Goal: Navigation & Orientation: Find specific page/section

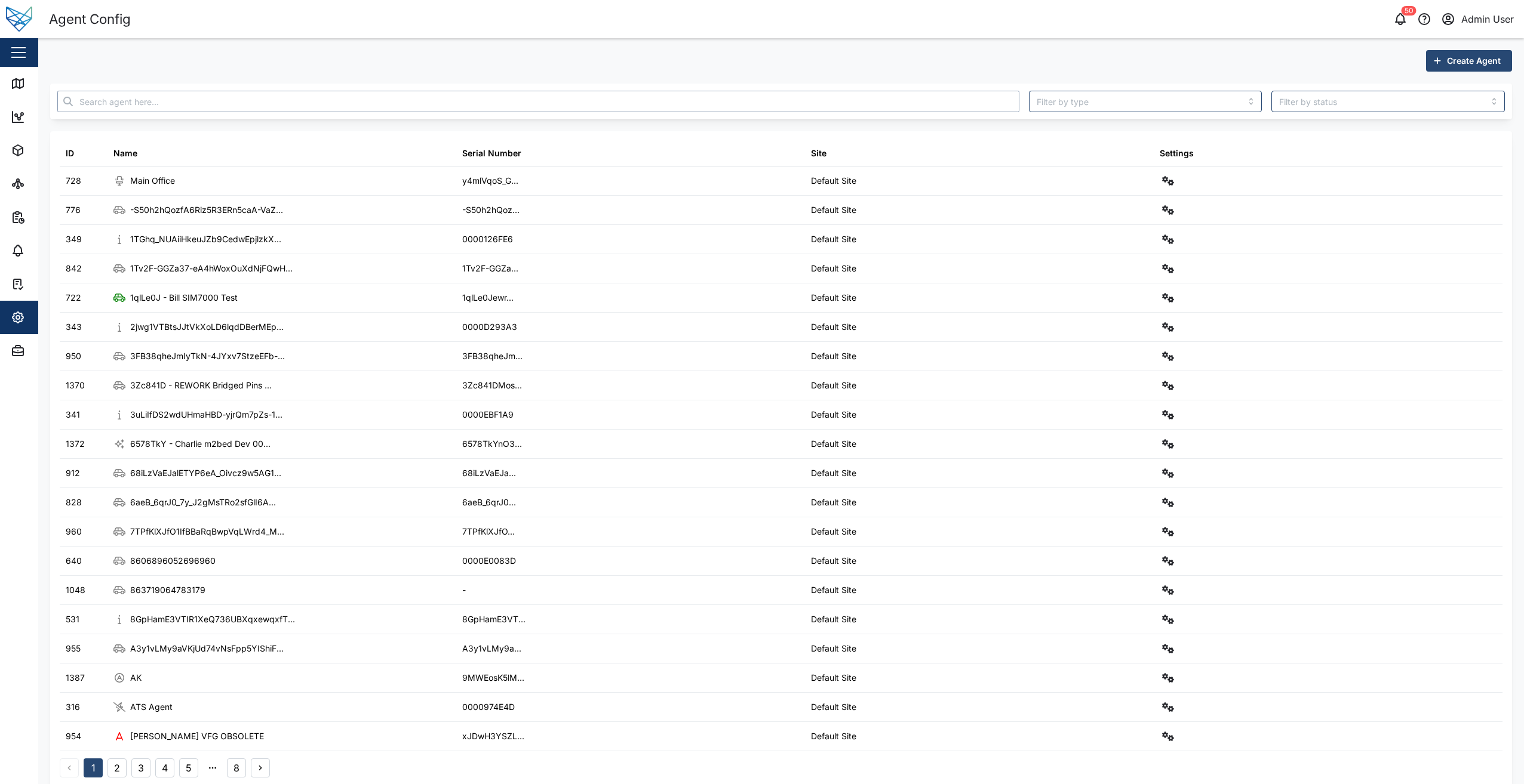
click at [622, 103] on input "text" at bounding box center [538, 101] width 962 height 21
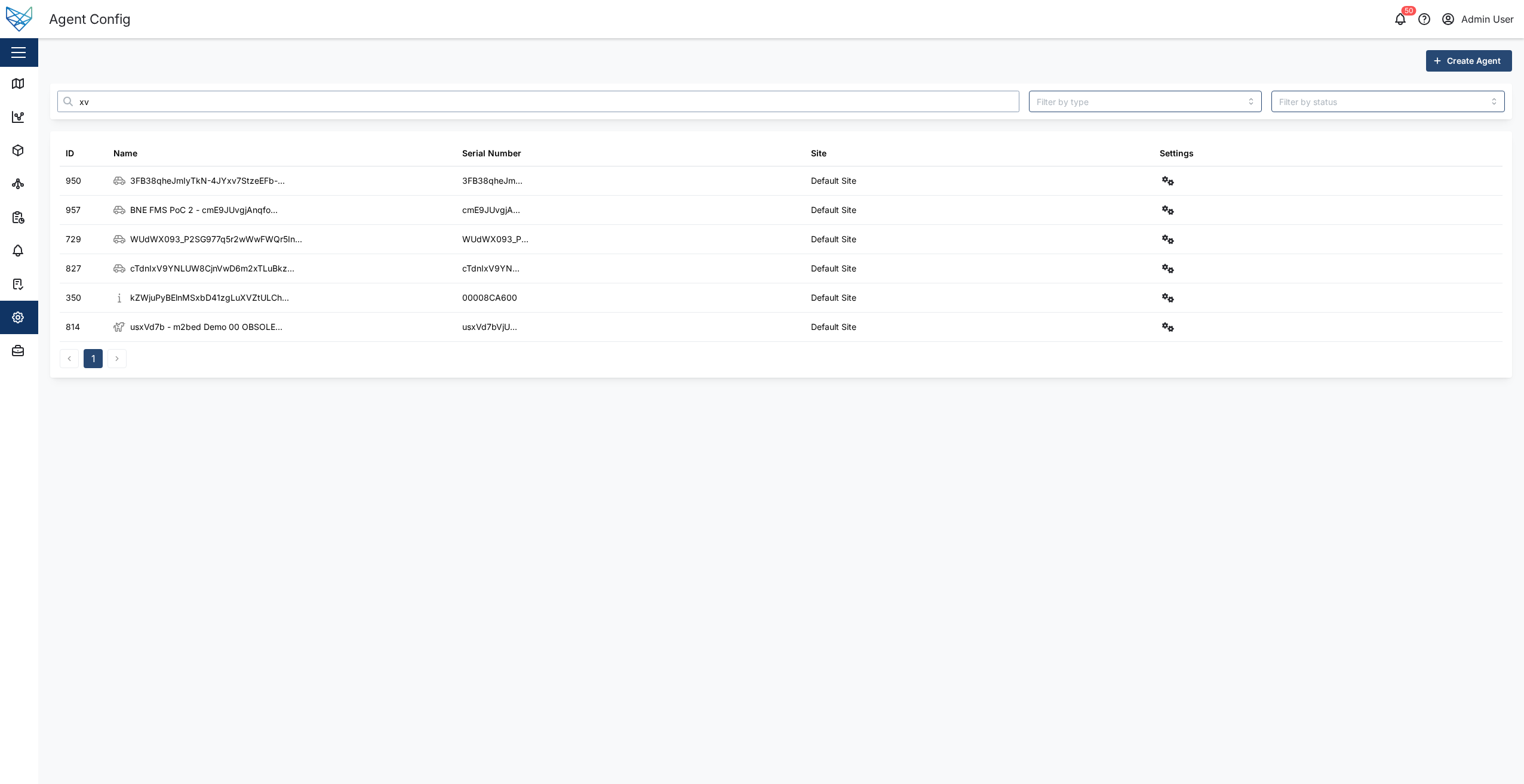
type input "x"
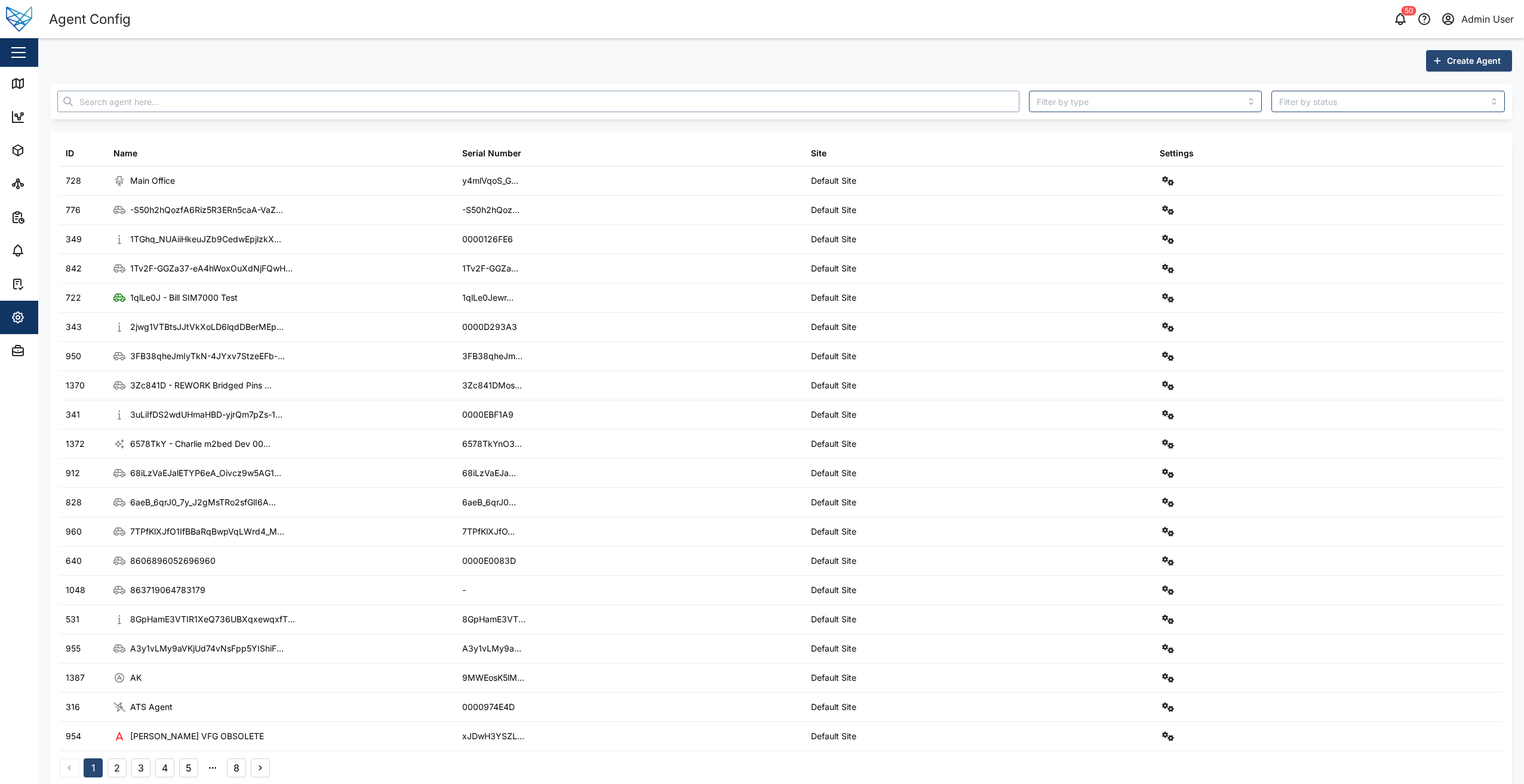
click at [566, 104] on input "text" at bounding box center [538, 101] width 962 height 21
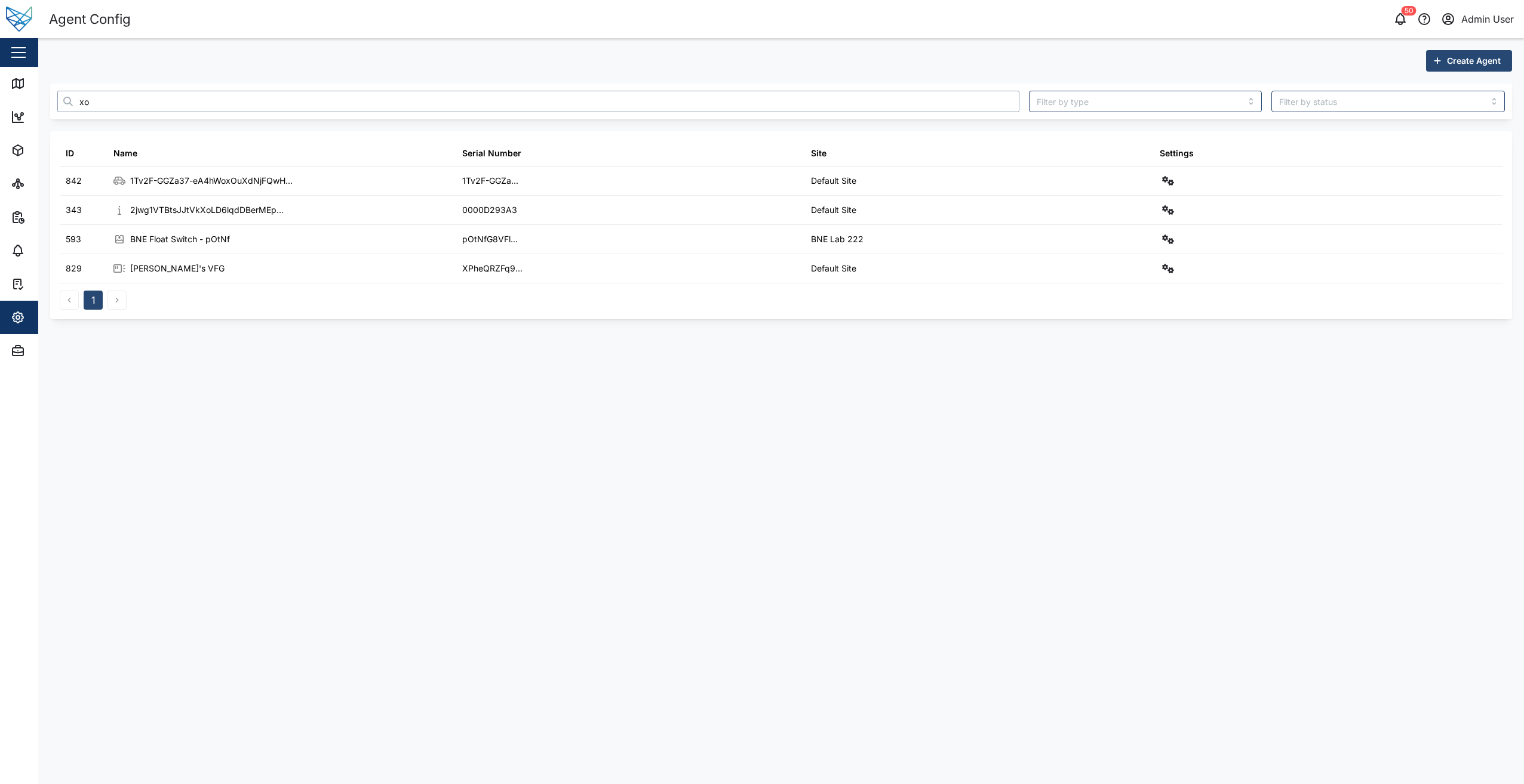
type input "x"
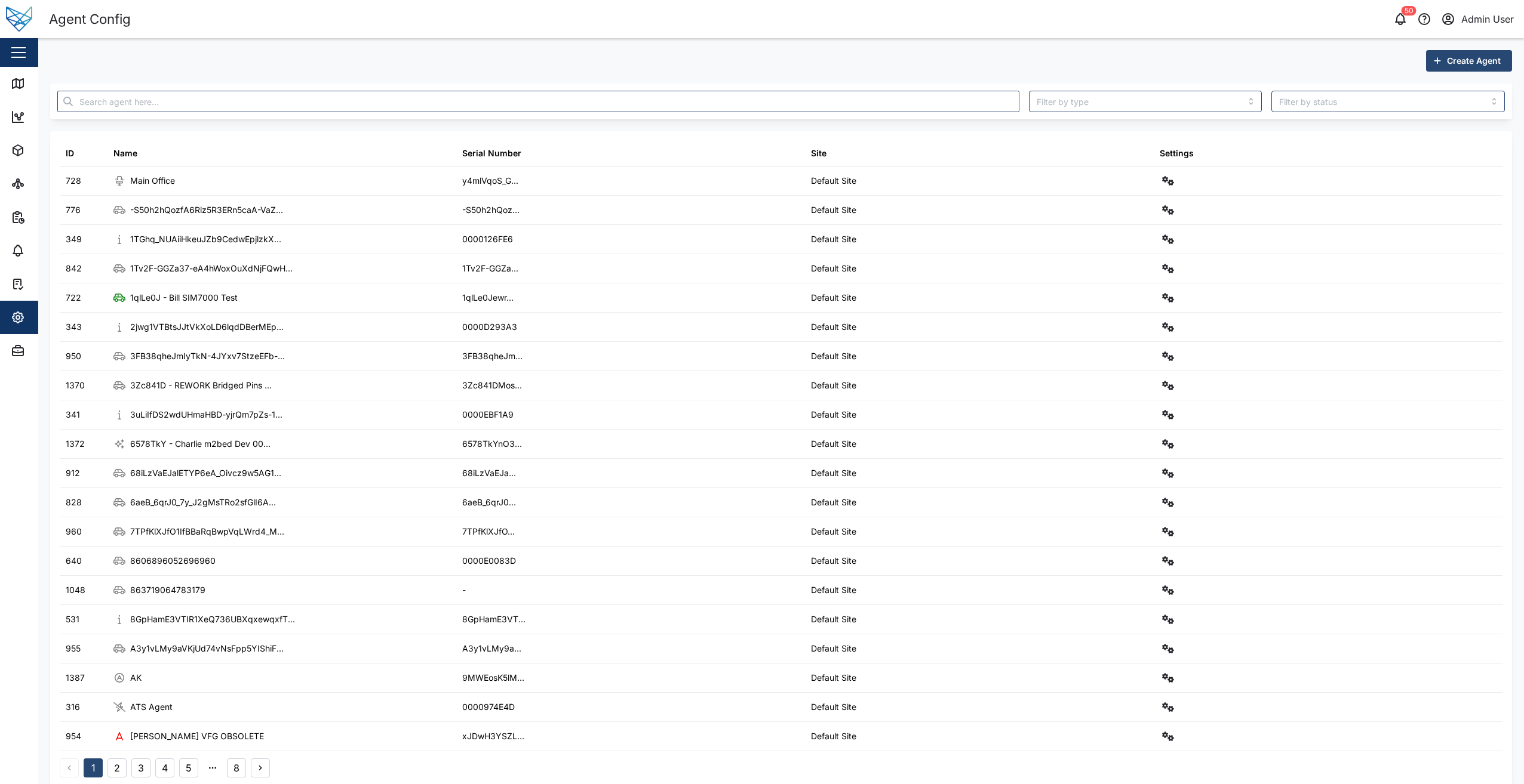
click at [960, 34] on header "Agent Config 50 Admin User" at bounding box center [762, 19] width 1524 height 39
click at [455, 101] on input "text" at bounding box center [538, 101] width 962 height 21
drag, startPoint x: 458, startPoint y: 101, endPoint x: 411, endPoint y: 111, distance: 48.1
click at [411, 111] on input "text" at bounding box center [538, 101] width 962 height 21
paste input "xoVio0VTrXk8hkHukGLuqxtyjQykcjL-kYPAdPHotm4"
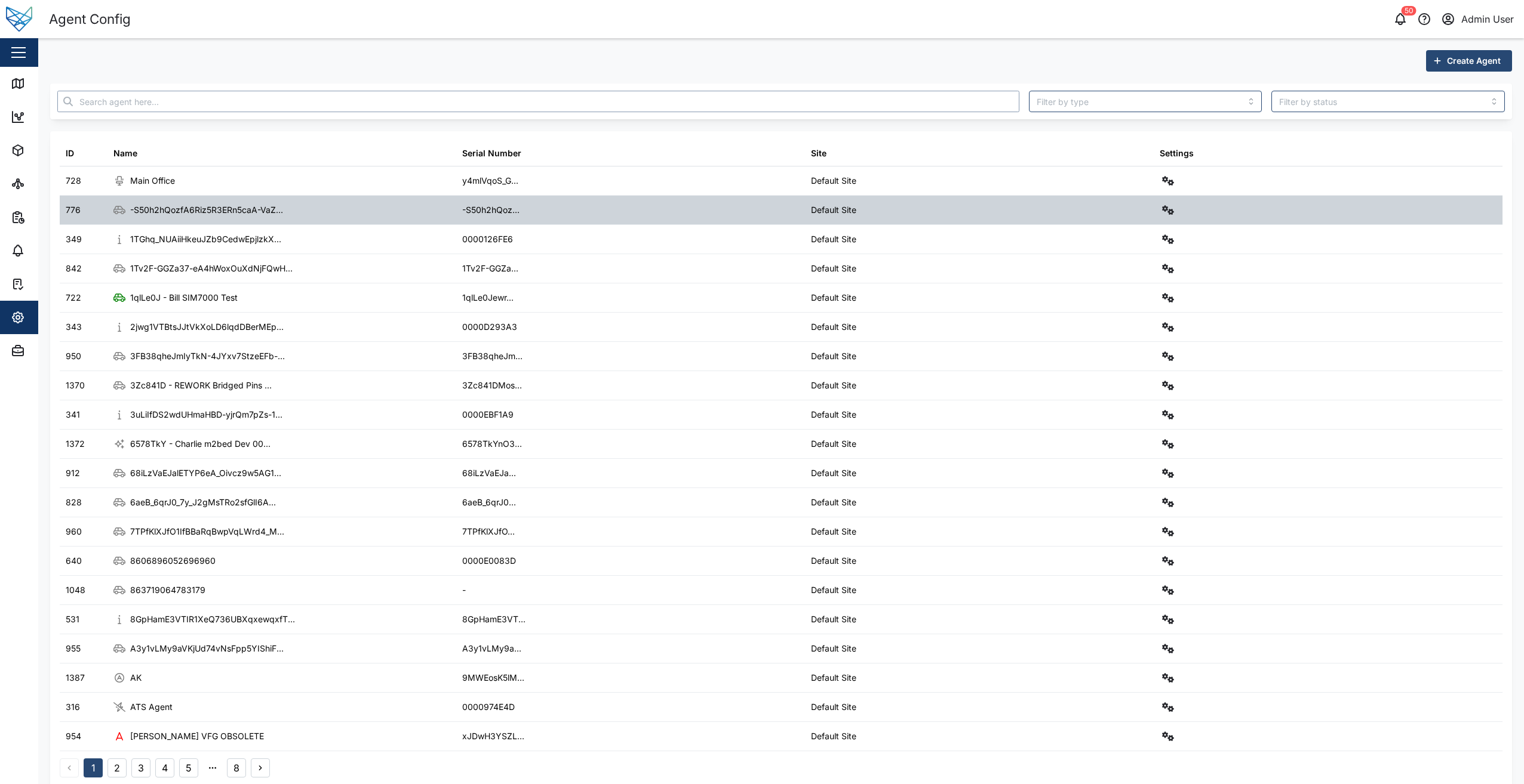
type input "xoVio0VTrXk8hkHukGLuqxtyjQykcjL-kYPAdPHotm4"
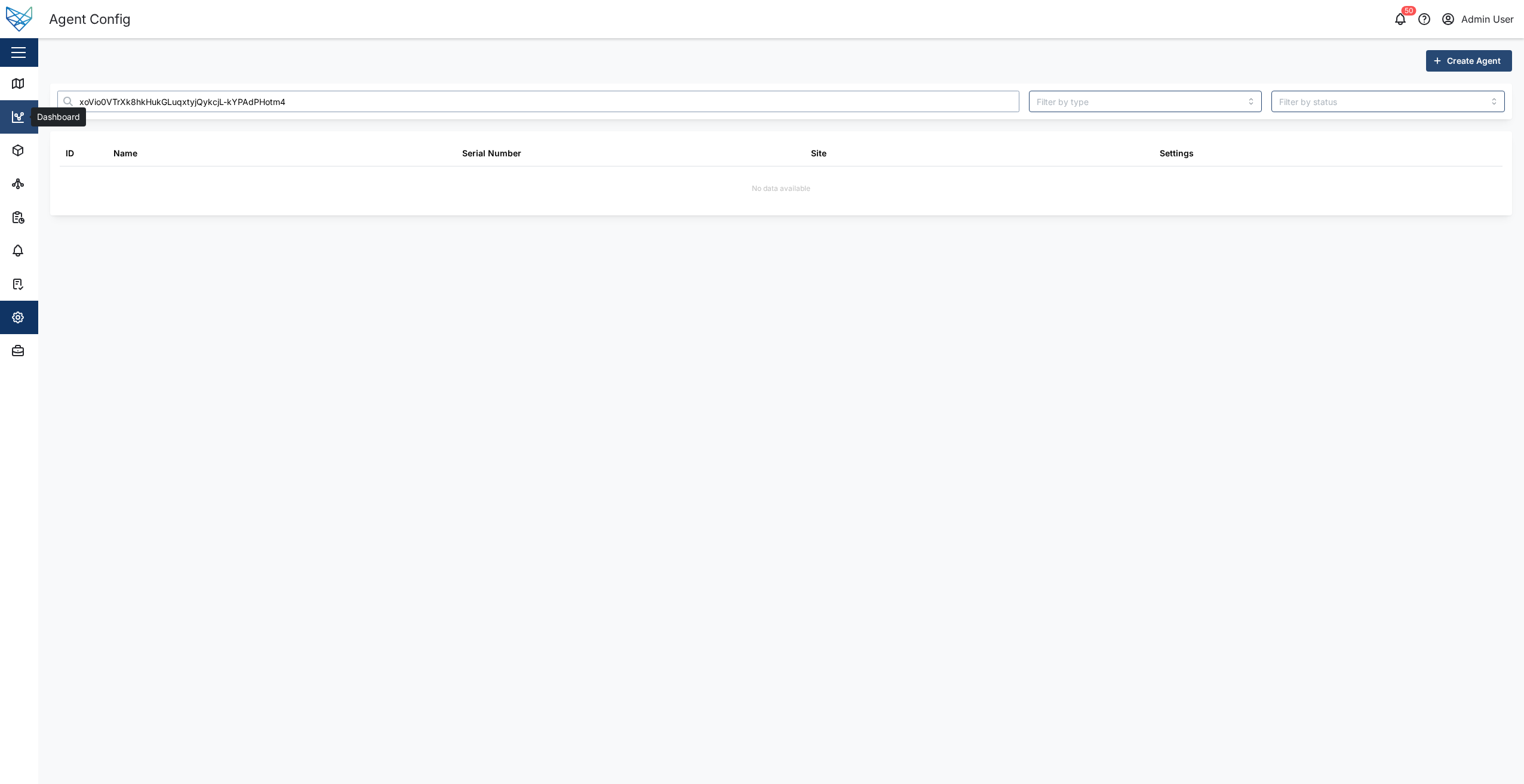
drag, startPoint x: 335, startPoint y: 106, endPoint x: 36, endPoint y: 102, distance: 299.0
click at [36, 102] on div "Agent Config 50 Admin User Close Map Dashboard Assets ATS Camera Generator Pers…" at bounding box center [762, 392] width 1524 height 784
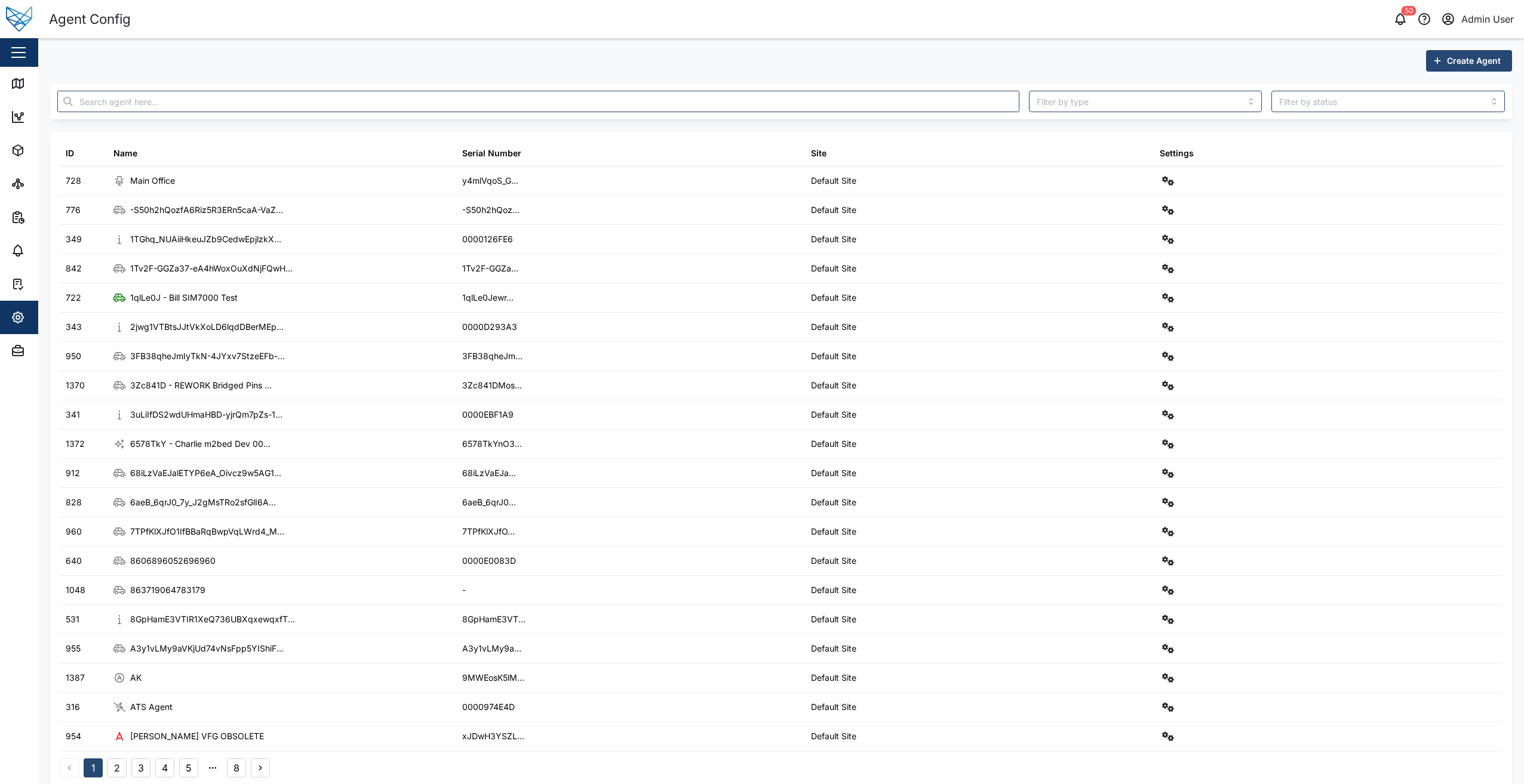
click at [20, 379] on aside "Close Map Dashboard Assets ATS Camera Generator Personnel Power meter Tankers T…" at bounding box center [19, 392] width 39 height 784
click at [21, 355] on icon "button" at bounding box center [18, 352] width 11 height 8
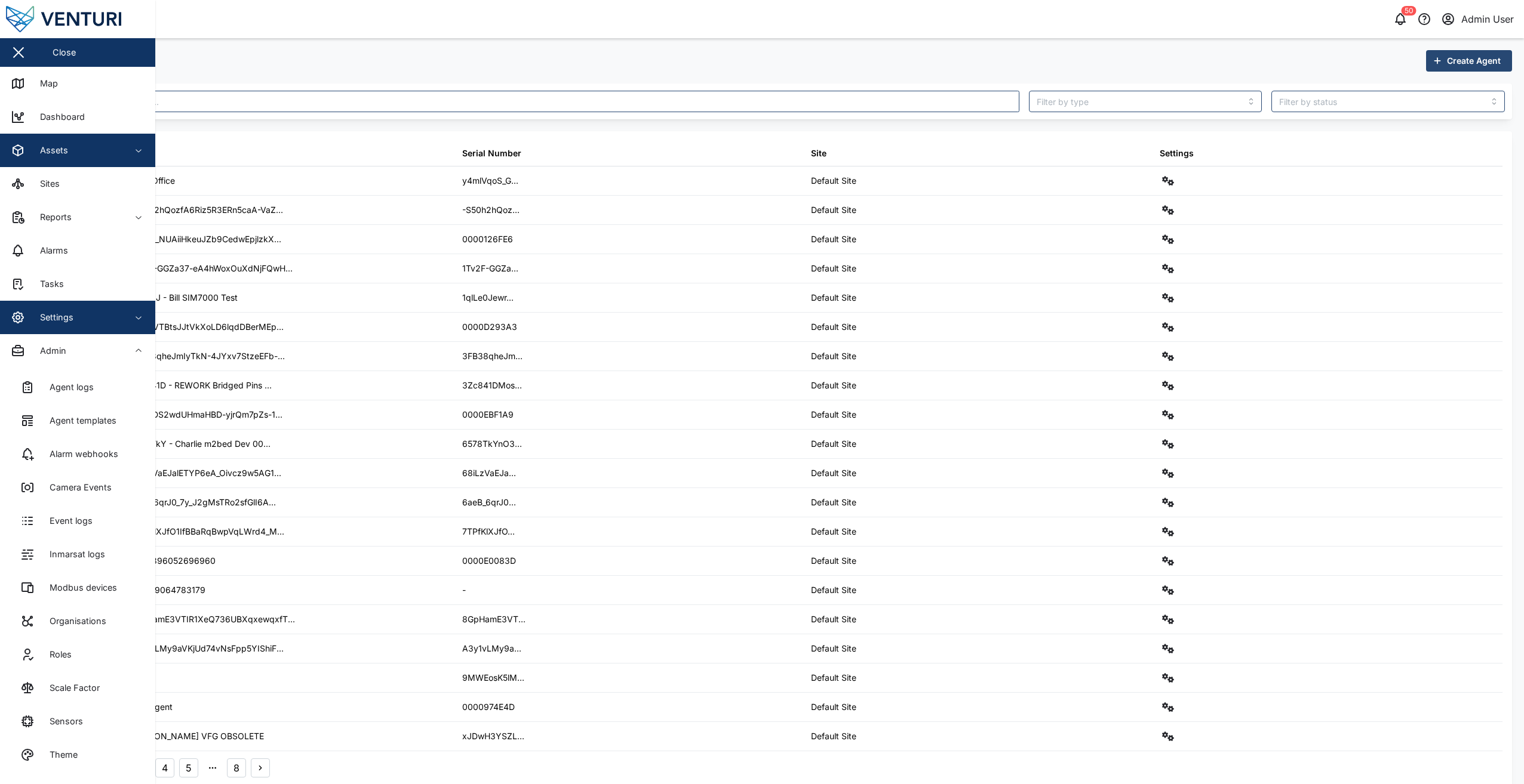
click at [79, 158] on span "Assets" at bounding box center [65, 150] width 109 height 34
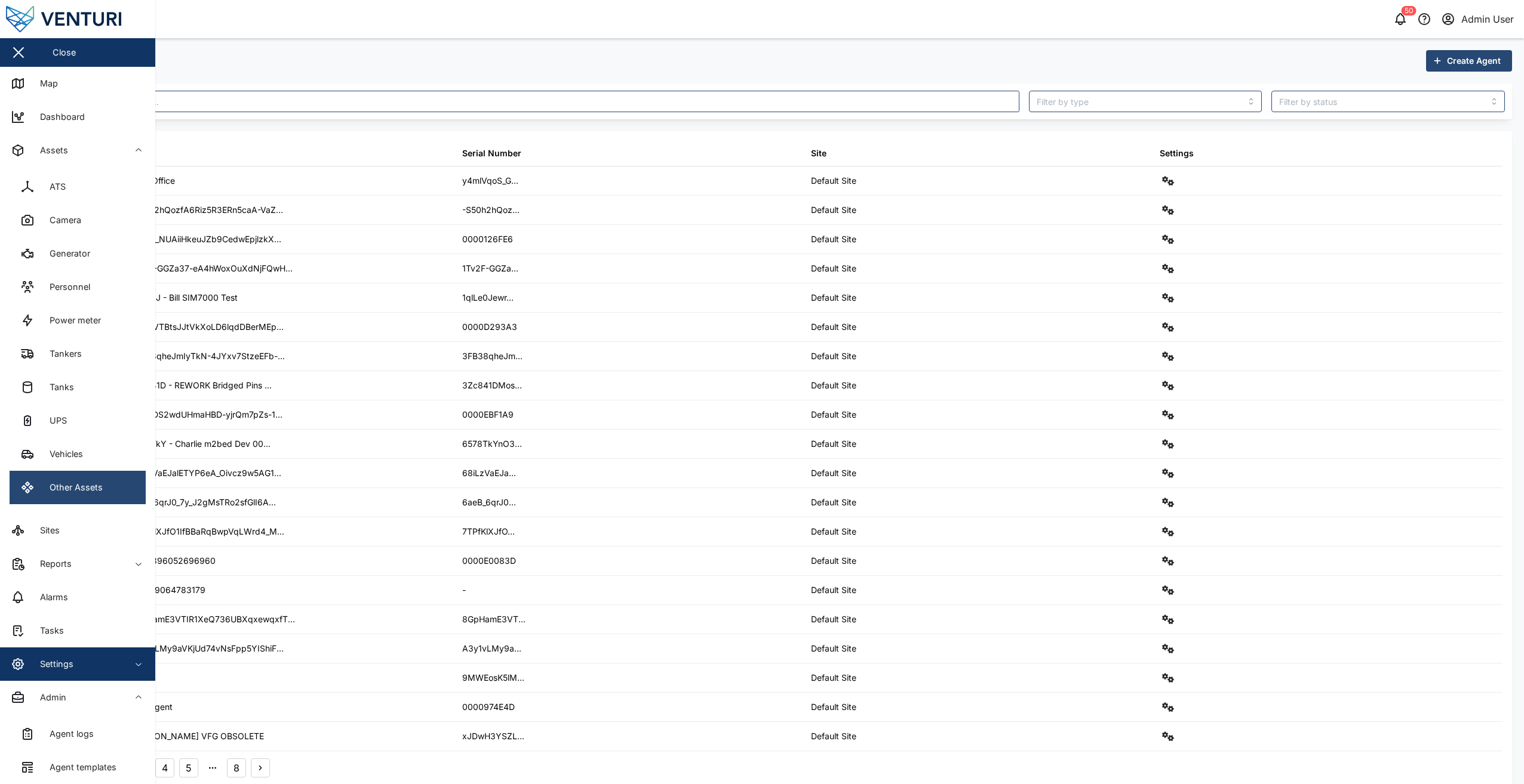
click at [81, 491] on div "Other Assets" at bounding box center [71, 487] width 62 height 13
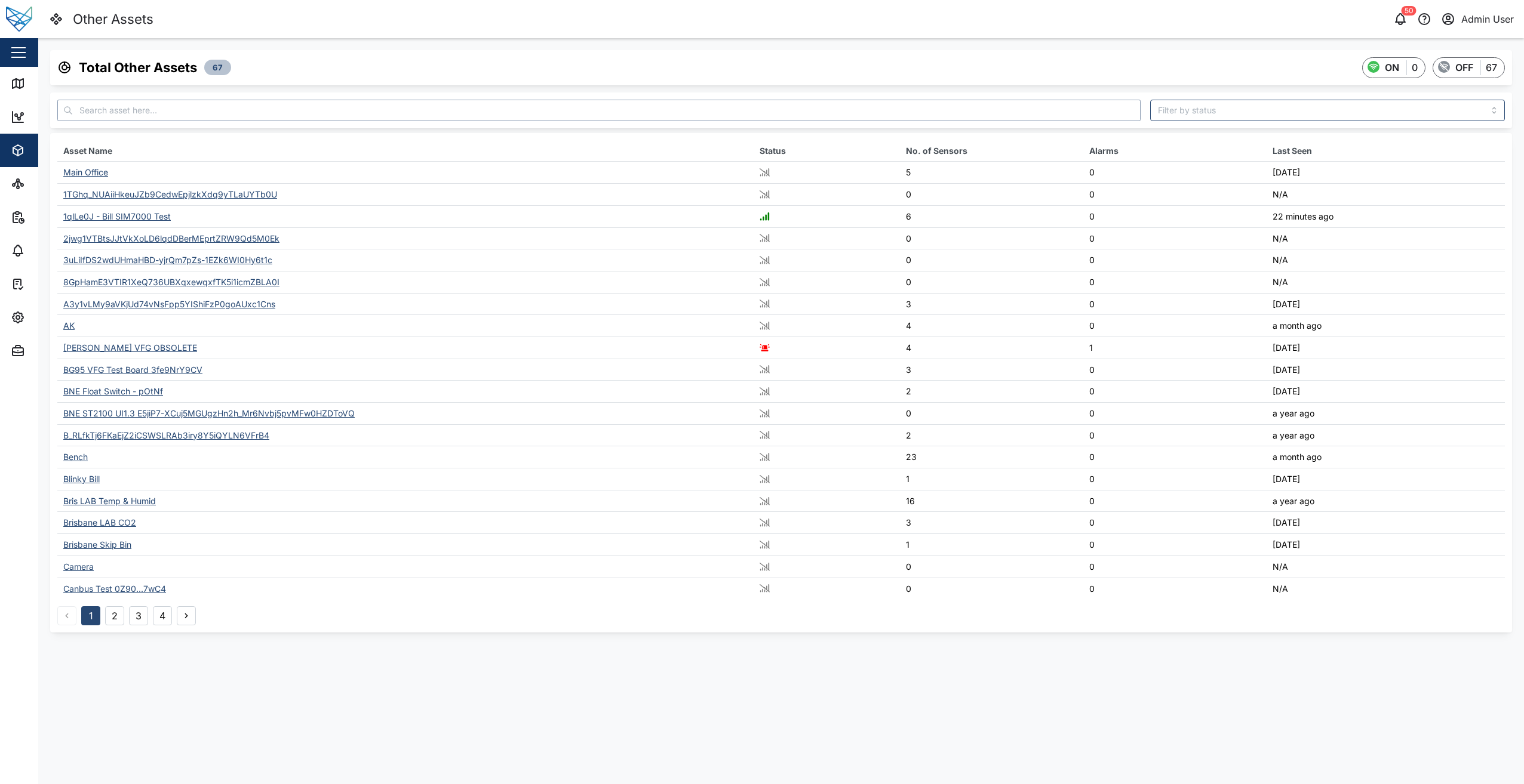
paste input "xoVio0VTrXk8hkHukGLuqxtyjQykcjL-kYPAdPHotm4"
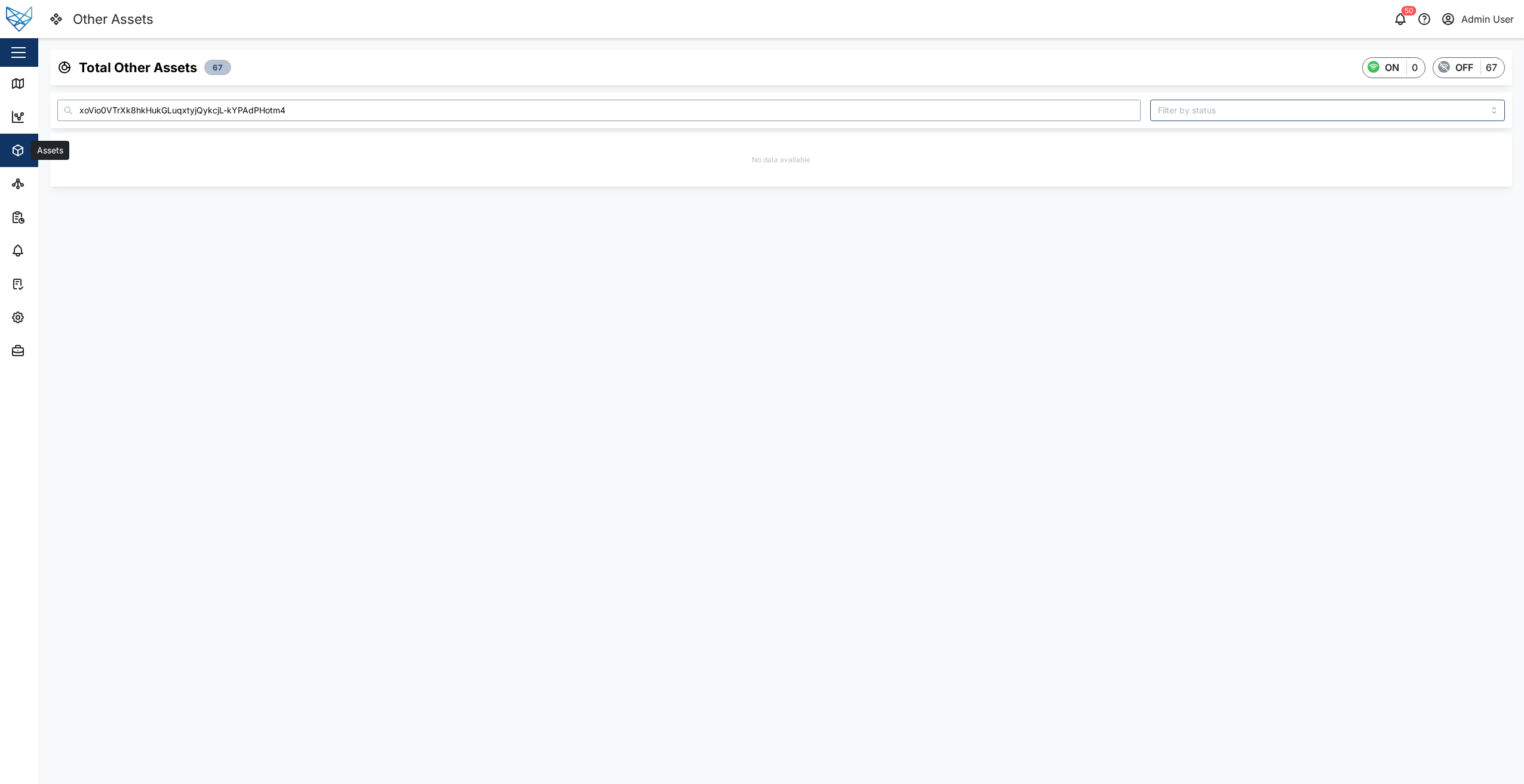
type input "xoVio0VTrXk8hkHukGLuqxtyjQykcjL-kYPAdPHotm4"
click at [25, 153] on div "Assets" at bounding box center [65, 151] width 109 height 14
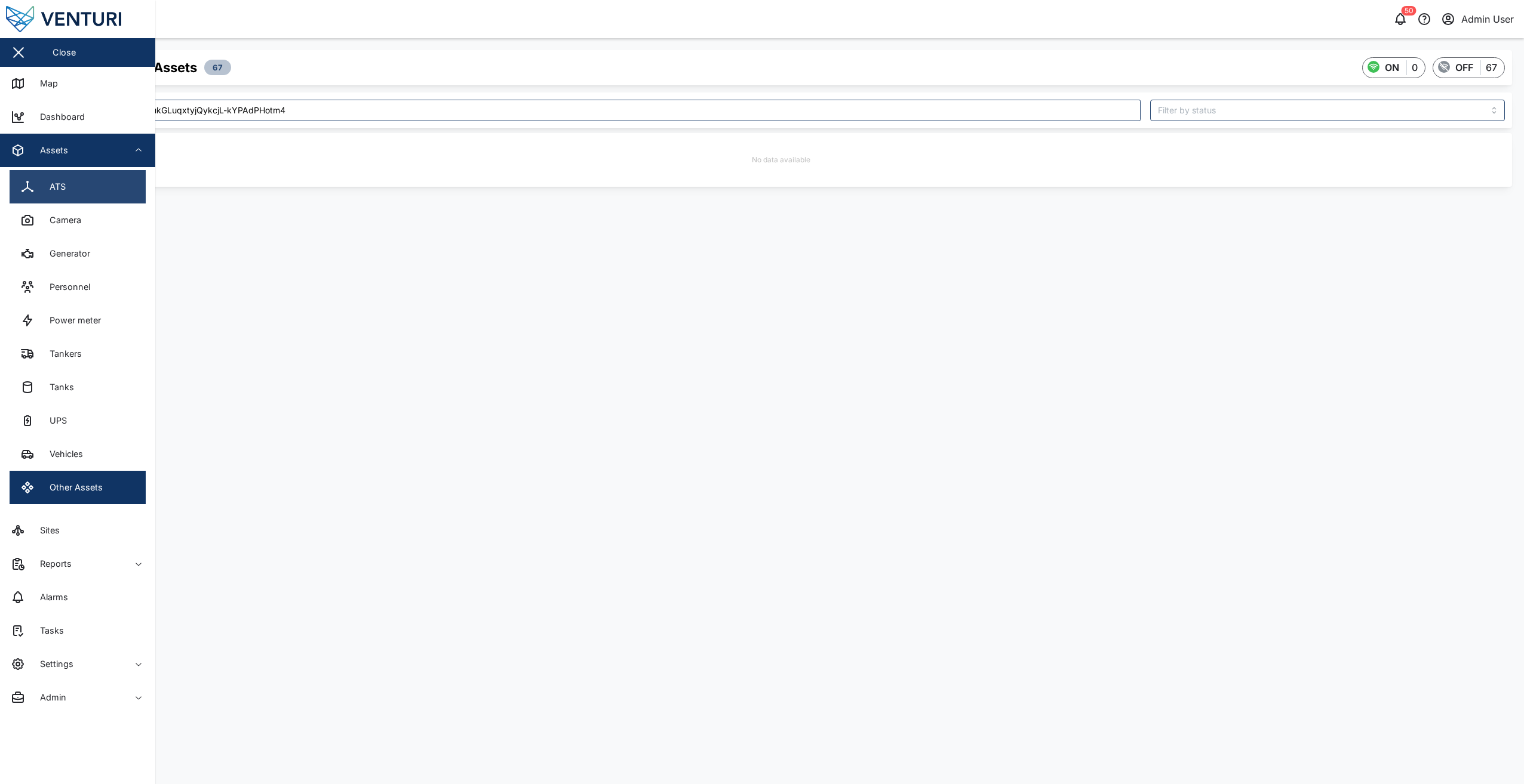
click at [73, 195] on link "ATS" at bounding box center [77, 186] width 136 height 34
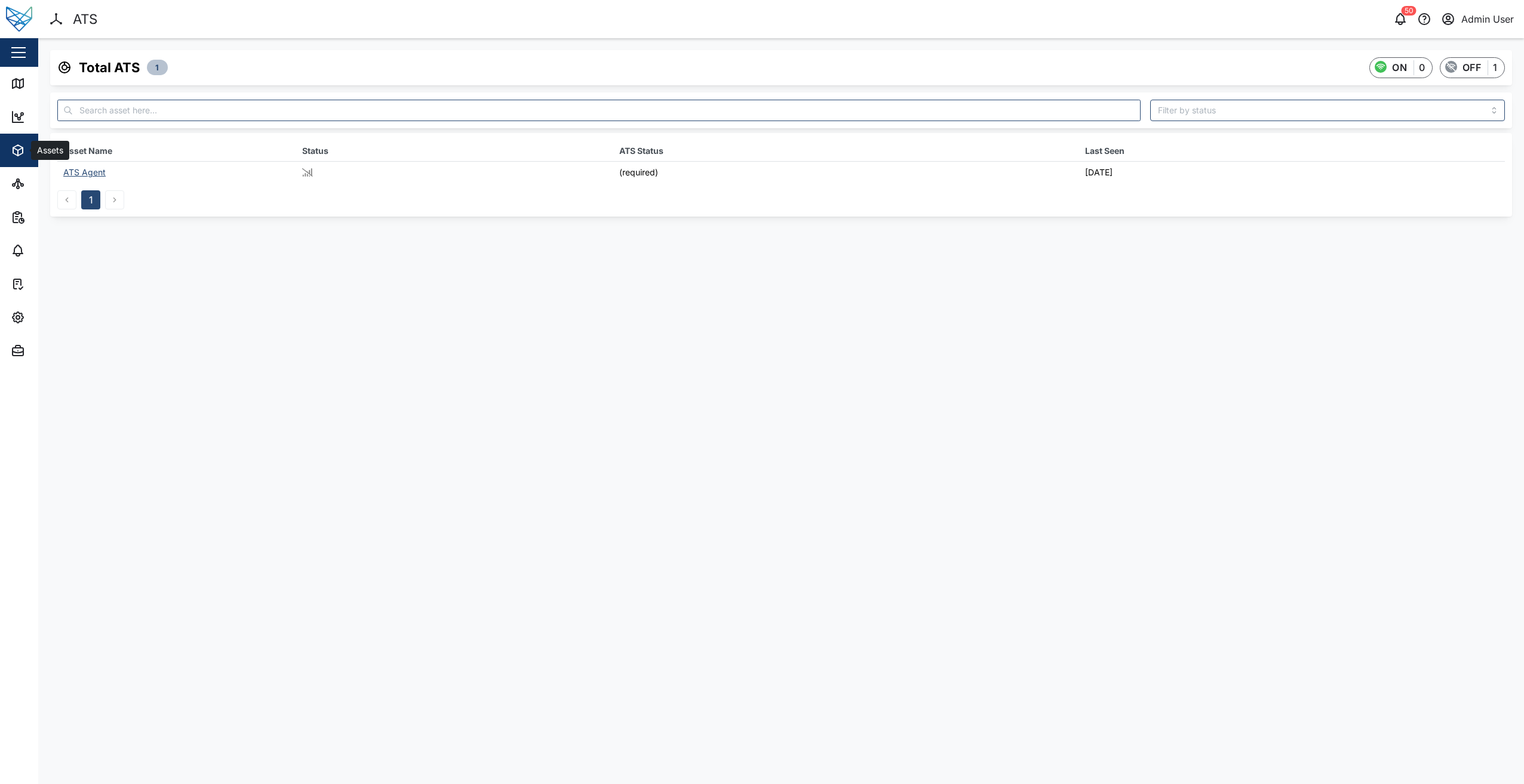
click at [22, 158] on span "Assets" at bounding box center [65, 150] width 109 height 34
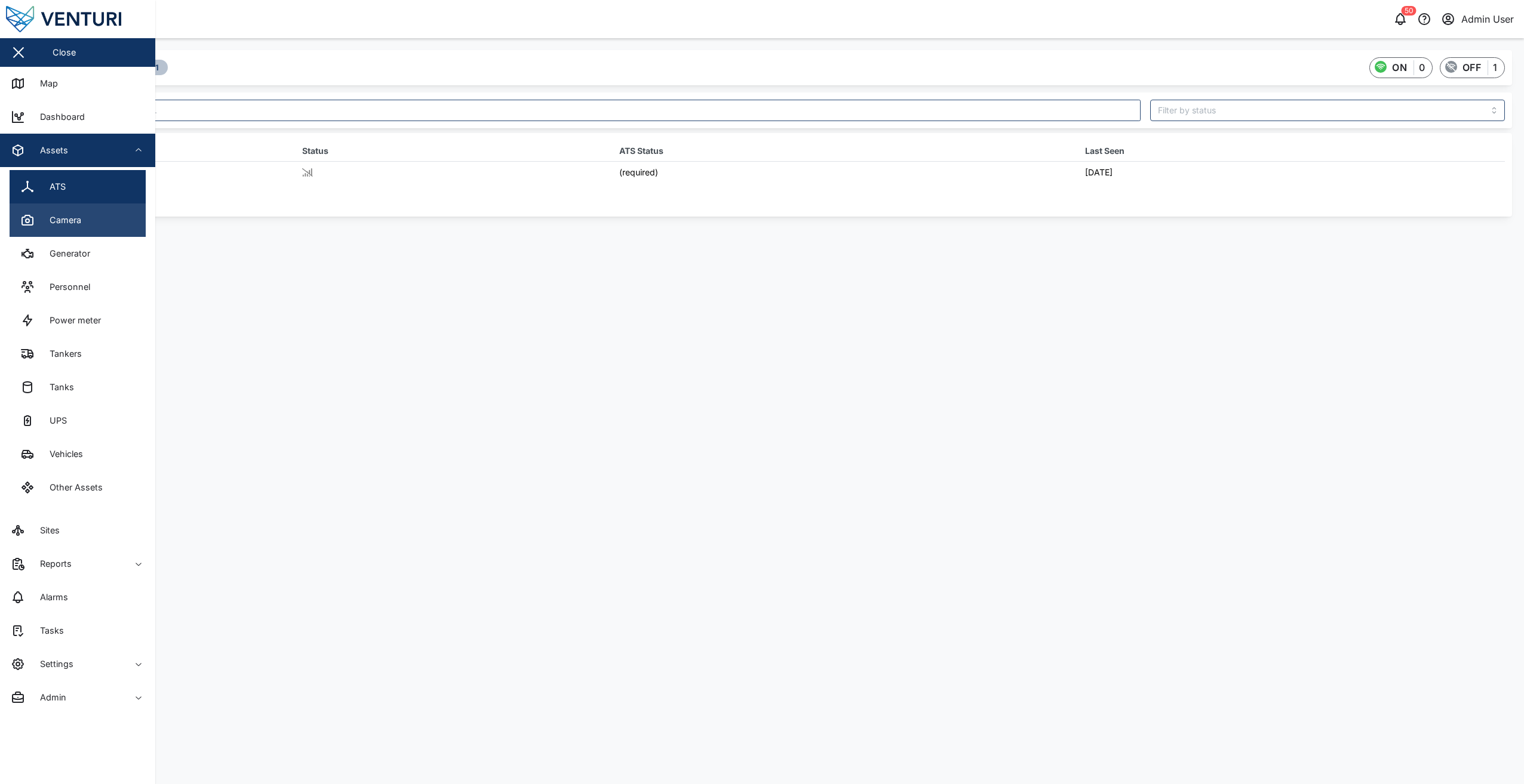
click at [52, 212] on link "Camera" at bounding box center [77, 220] width 136 height 34
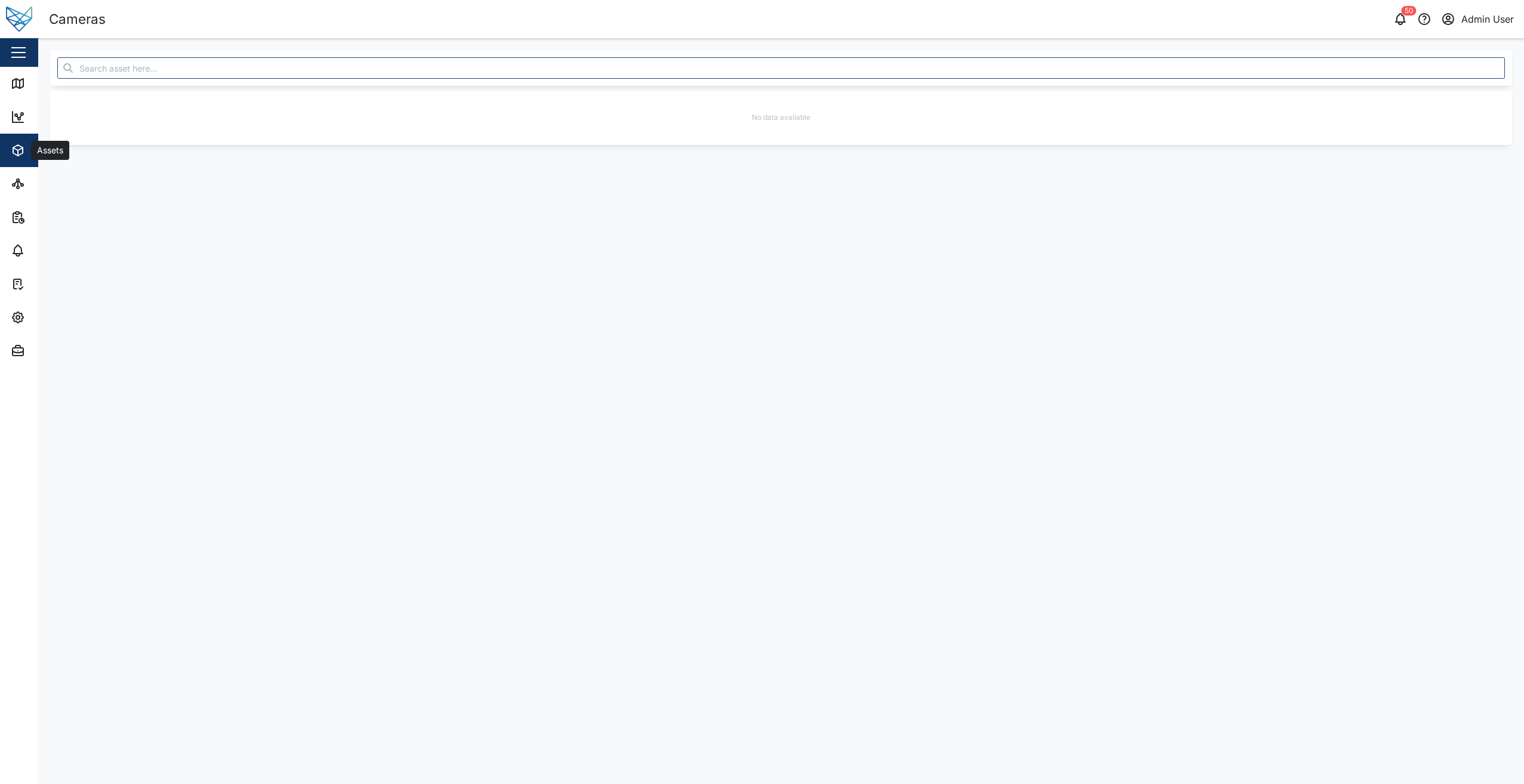
click at [22, 153] on icon "button" at bounding box center [17, 150] width 9 height 11
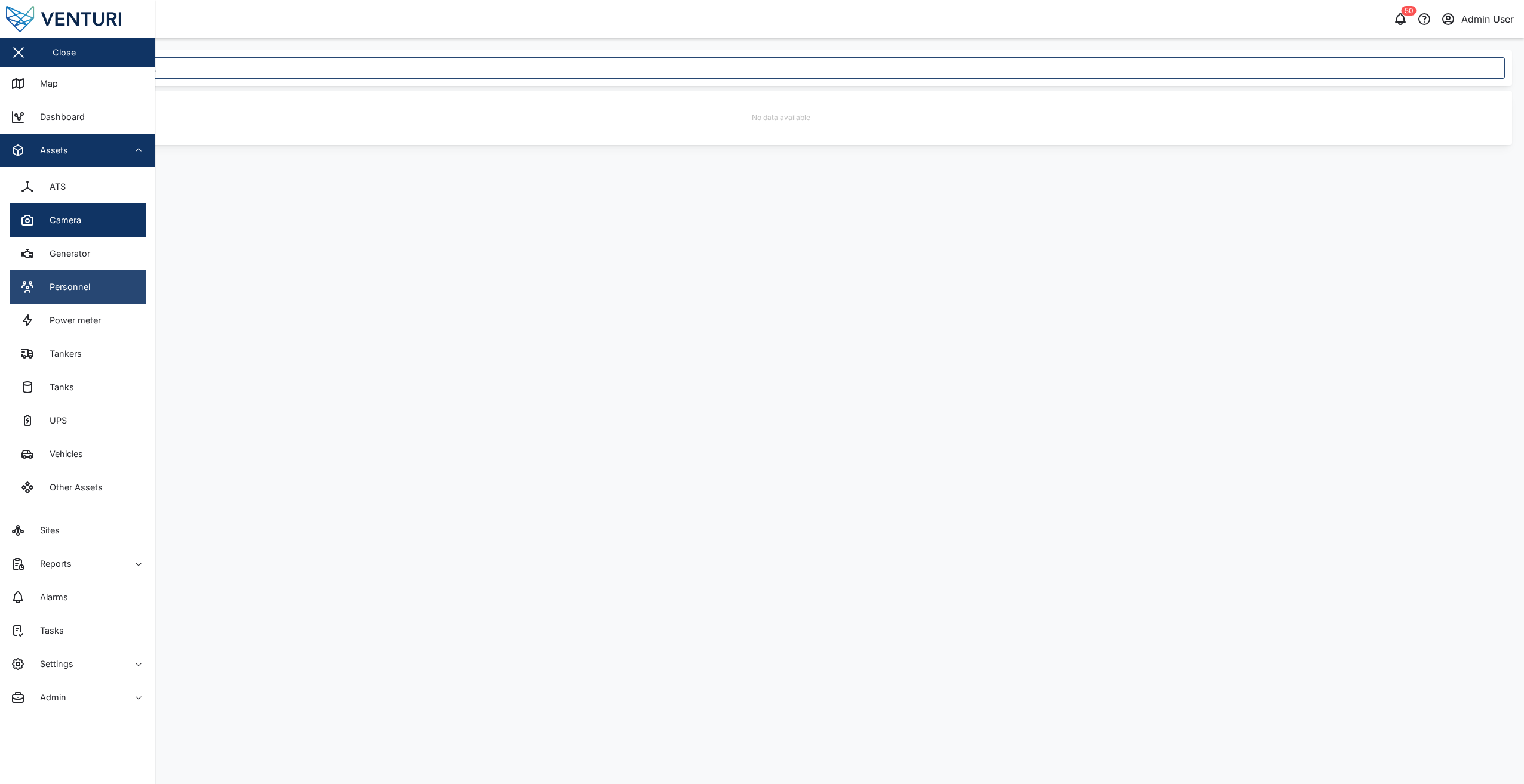
click at [79, 273] on link "Personnel" at bounding box center [77, 287] width 136 height 34
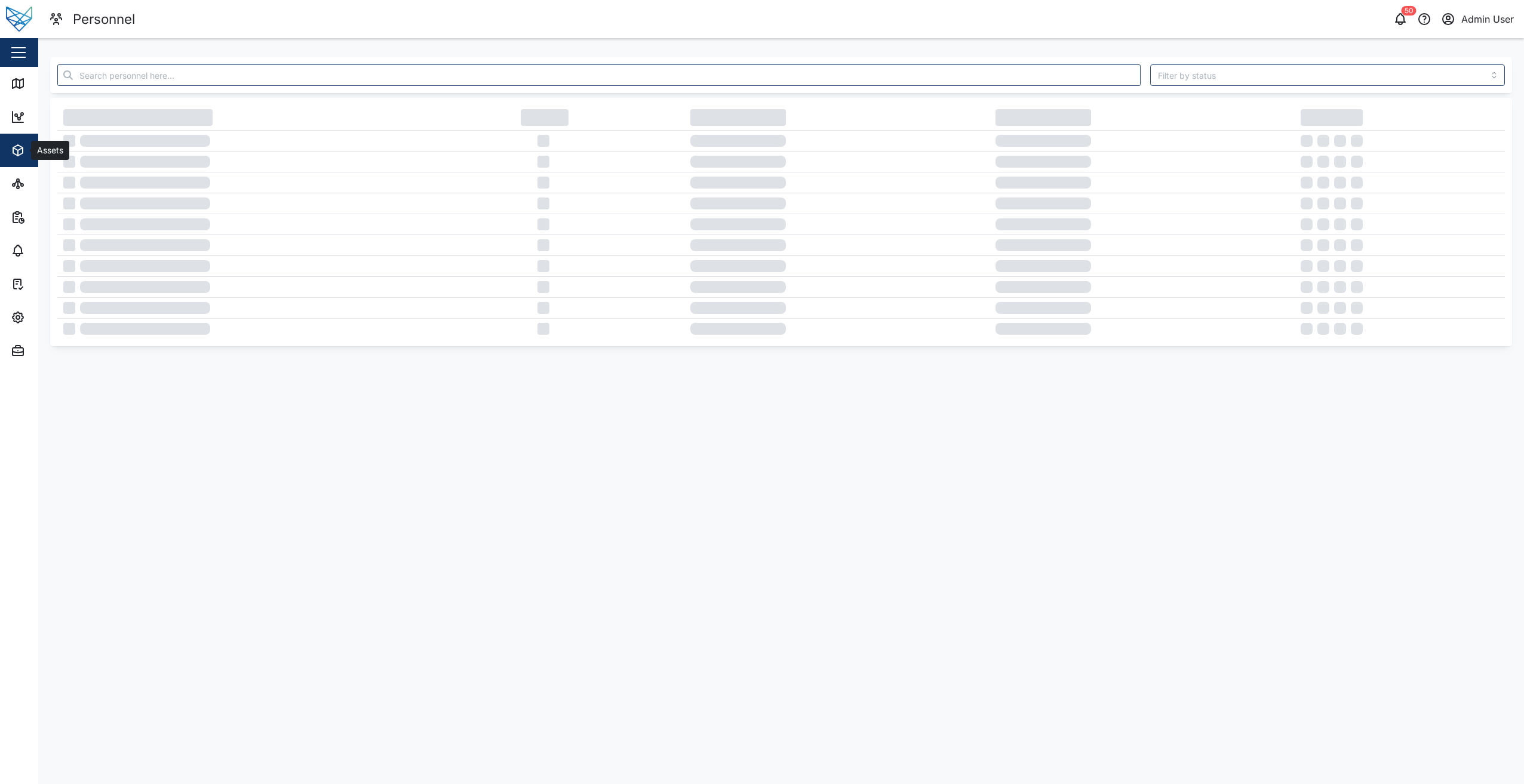
click at [19, 144] on icon "button" at bounding box center [18, 151] width 14 height 14
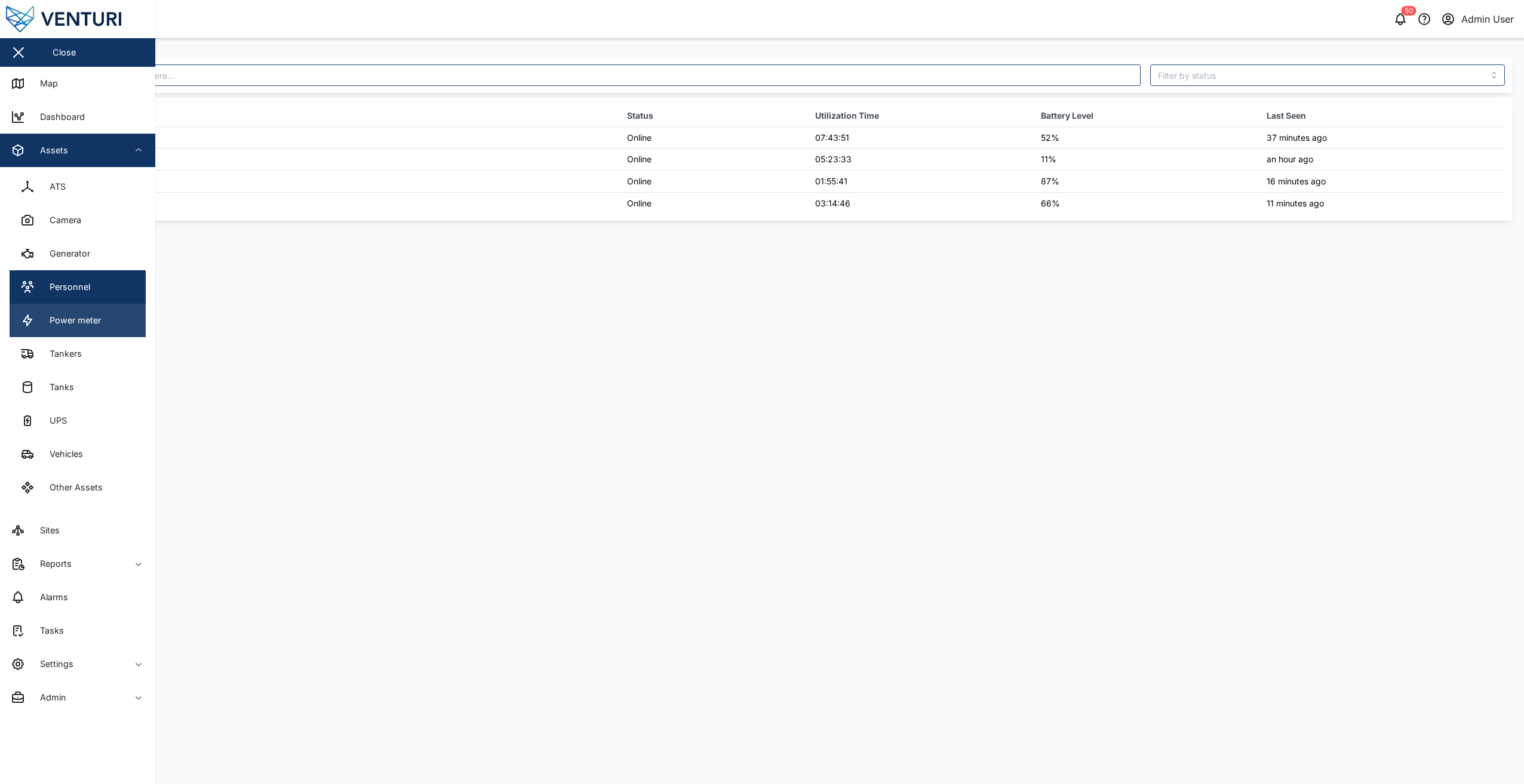
click at [83, 326] on div "Power meter" at bounding box center [71, 320] width 60 height 13
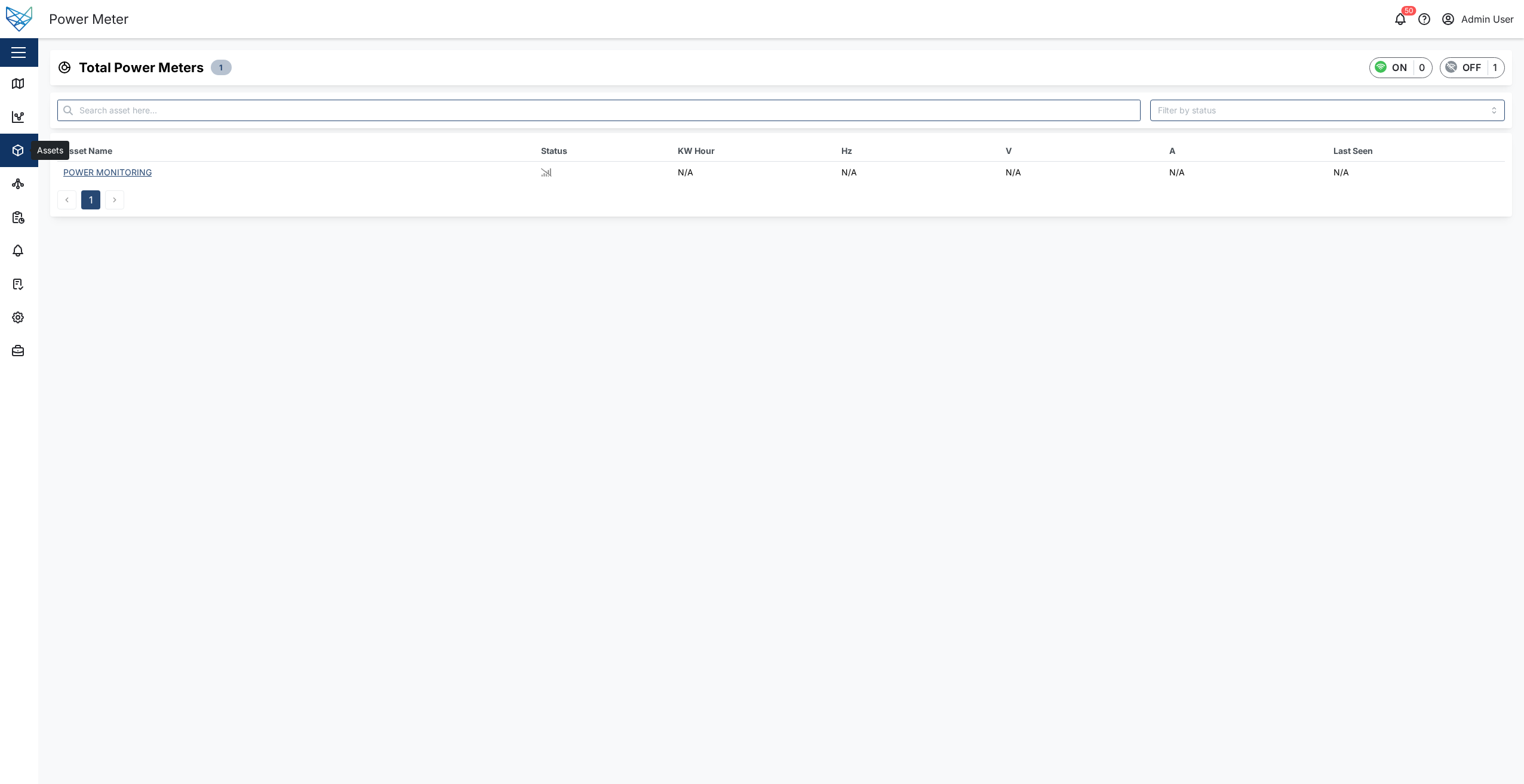
click at [20, 166] on span "Assets" at bounding box center [65, 150] width 109 height 34
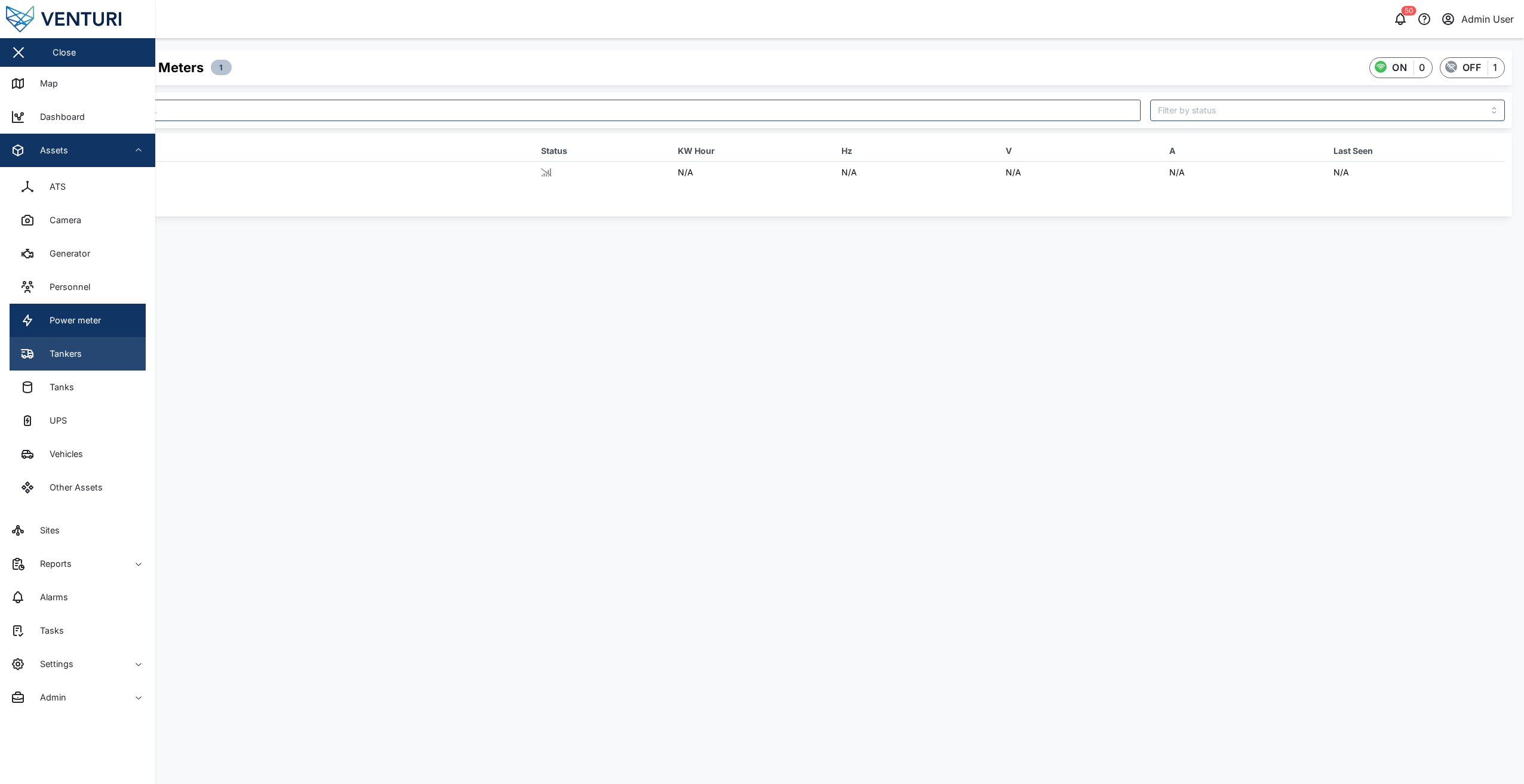
click at [99, 352] on link "Tankers" at bounding box center [77, 354] width 136 height 34
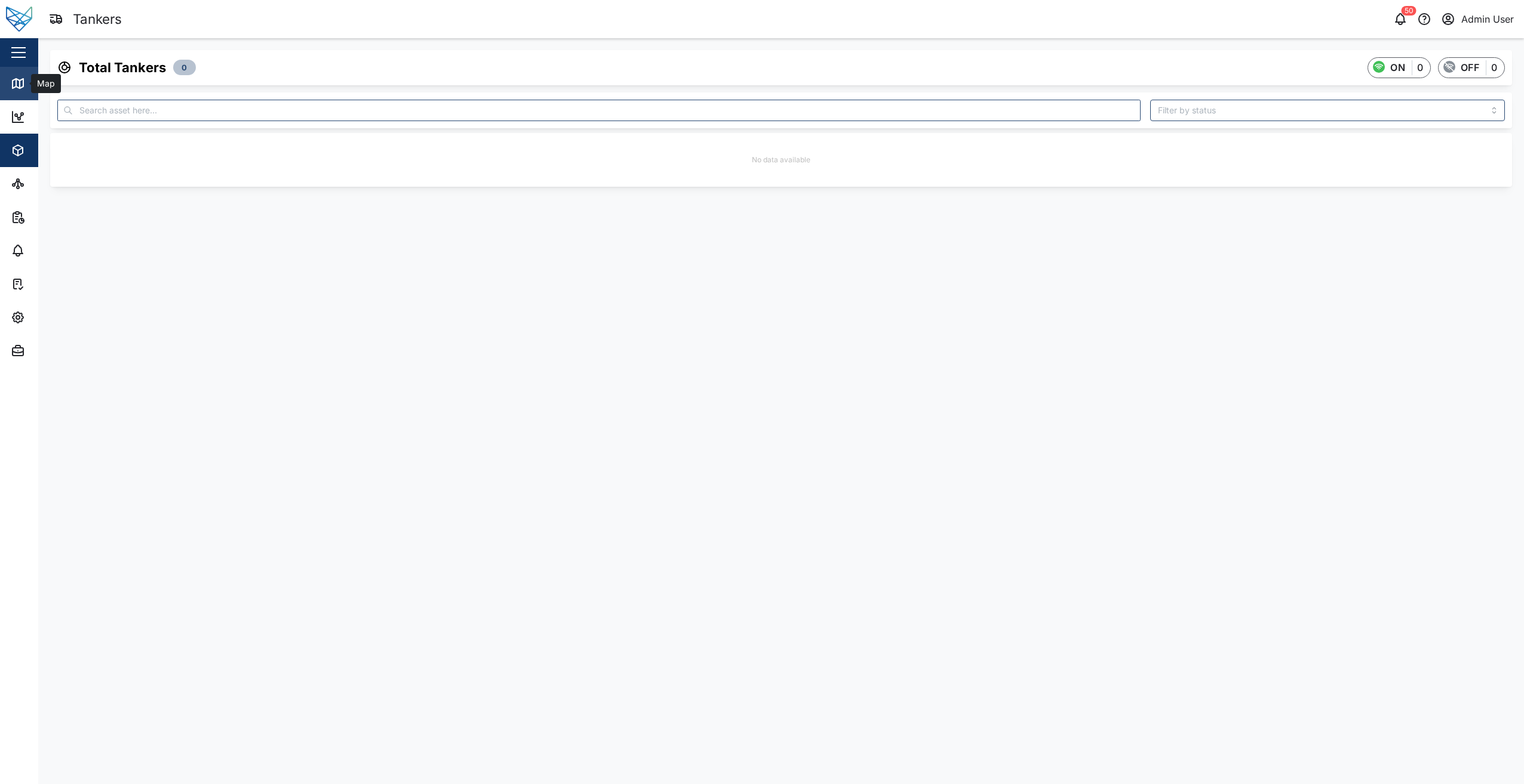
click at [11, 73] on link "Map" at bounding box center [77, 83] width 155 height 34
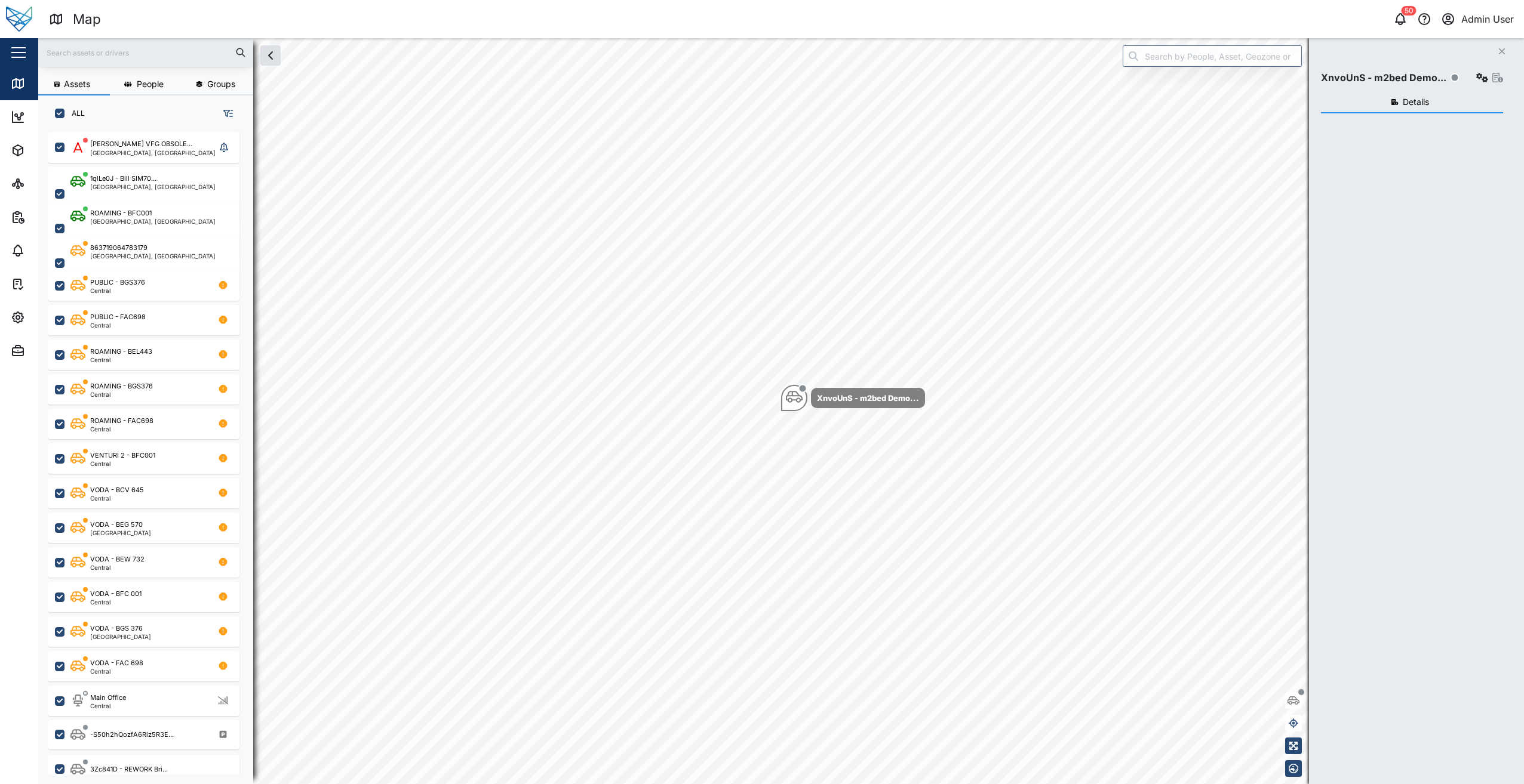
checkbox input "true"
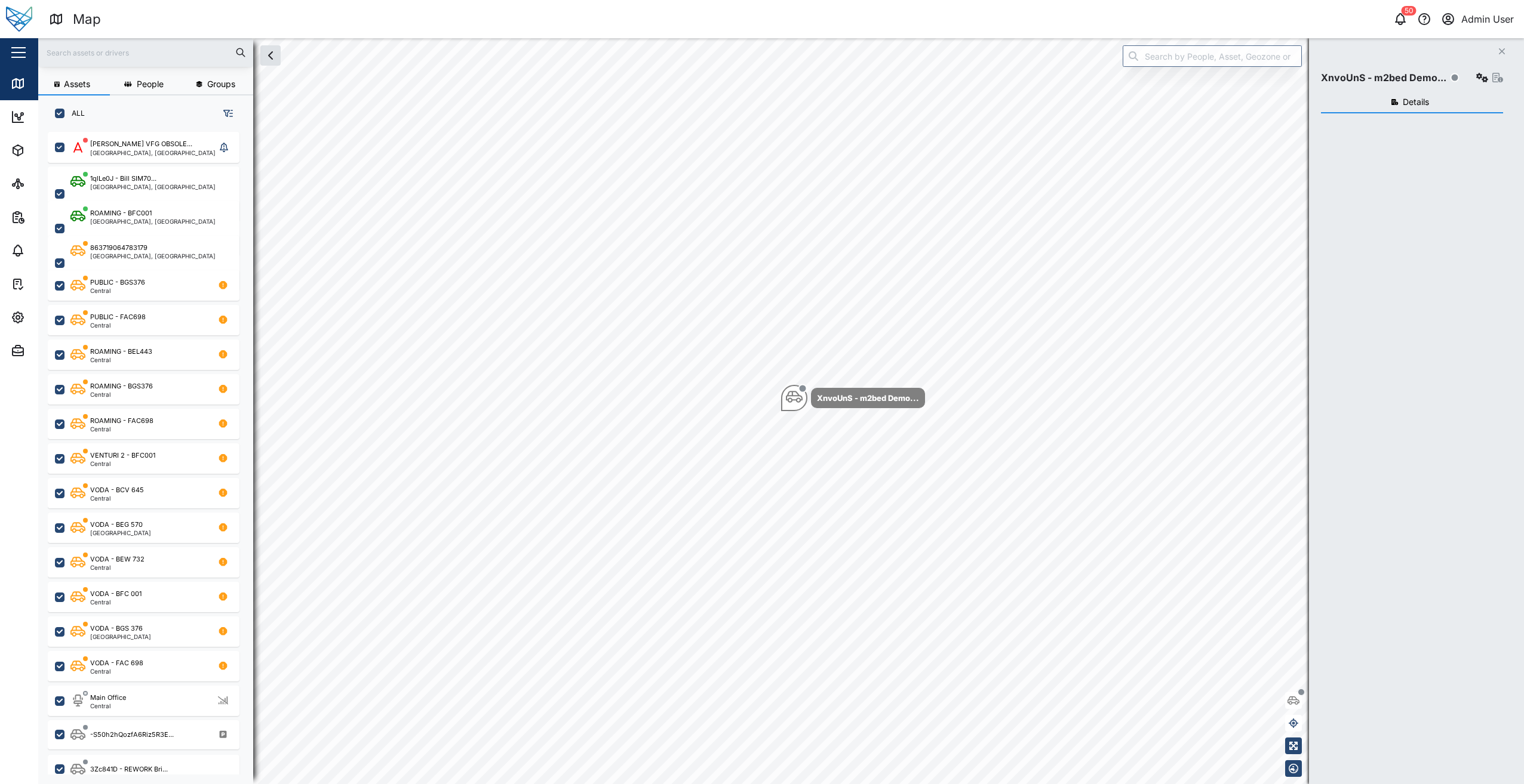
checkbox input "true"
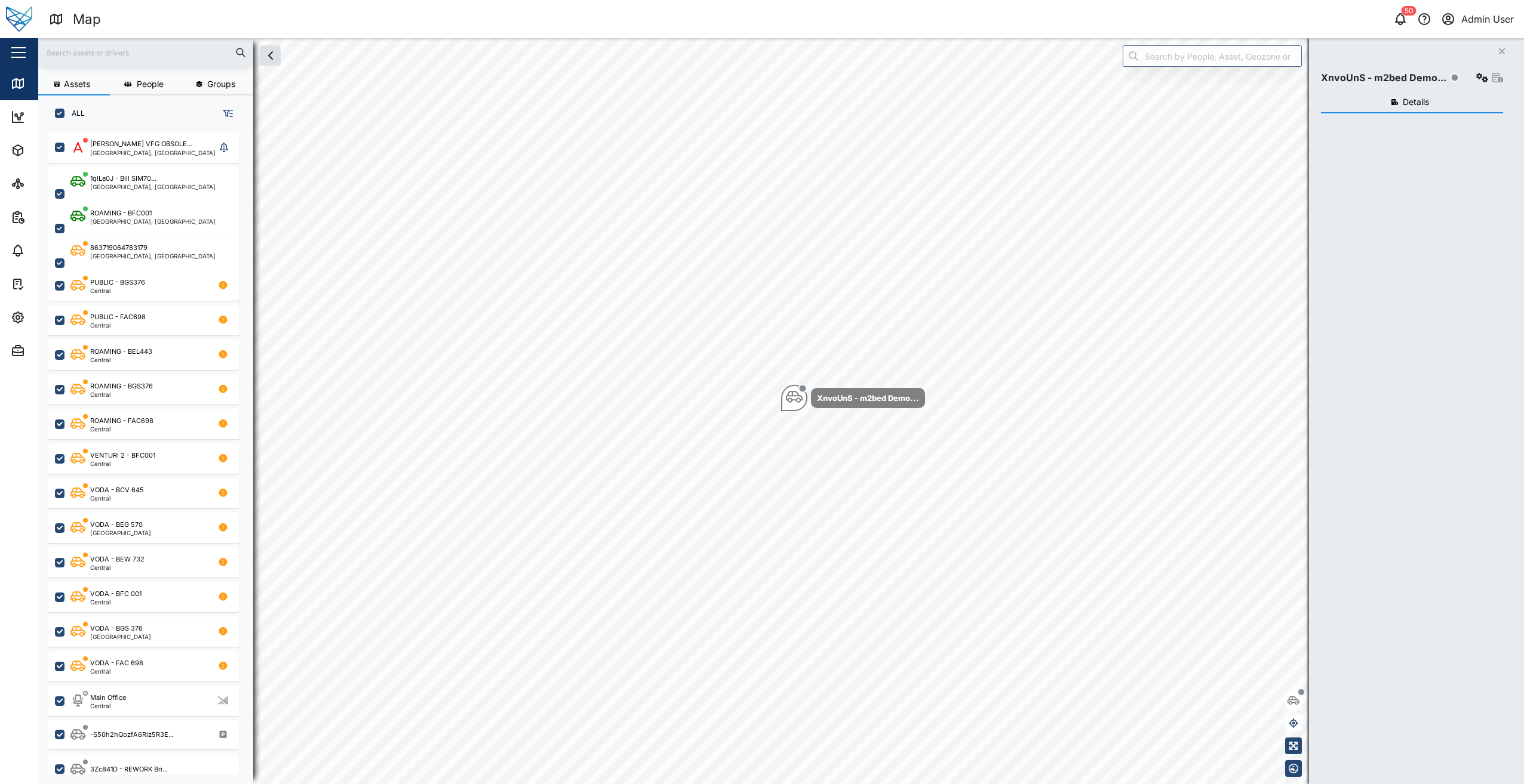
checkbox input "true"
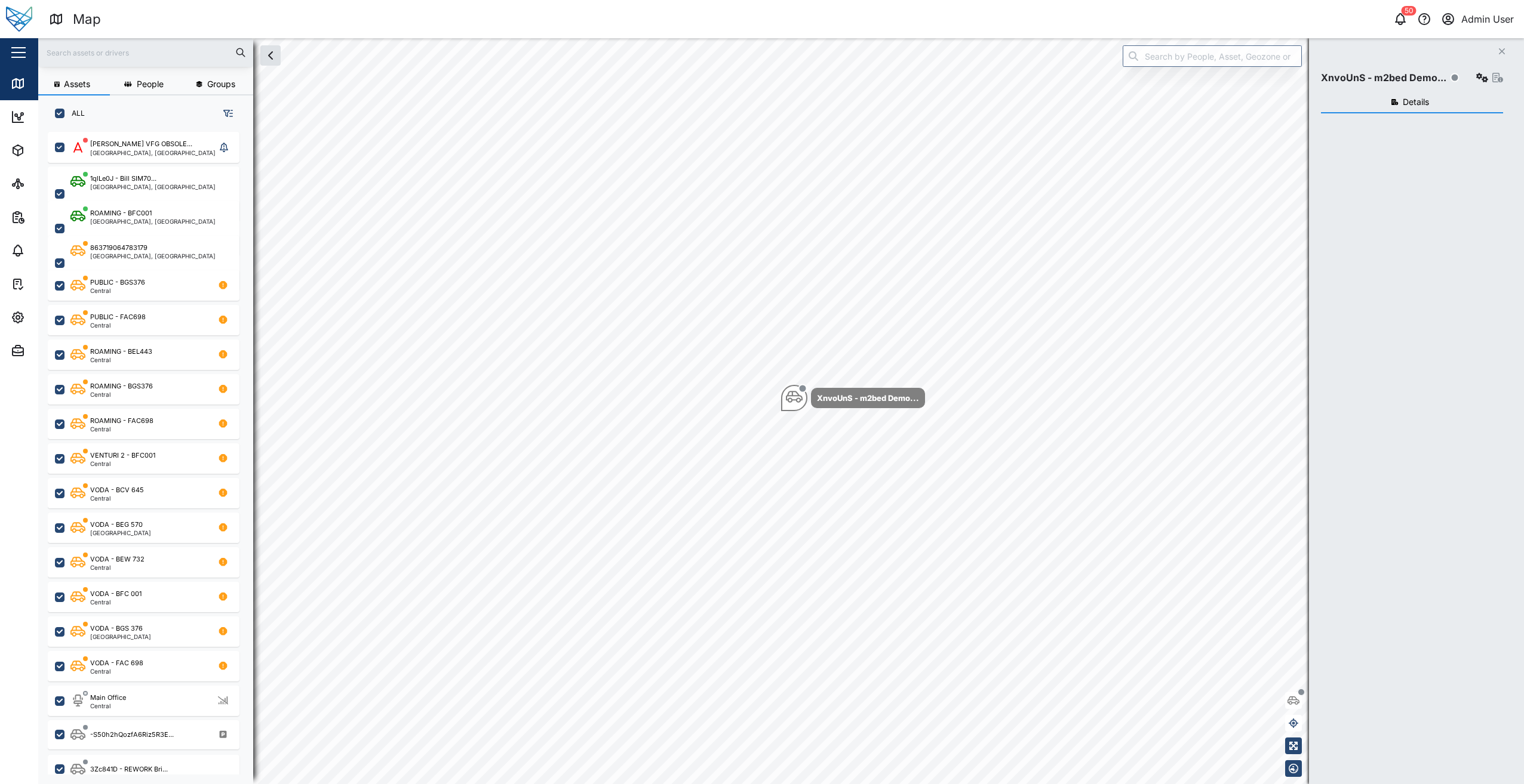
checkbox input "true"
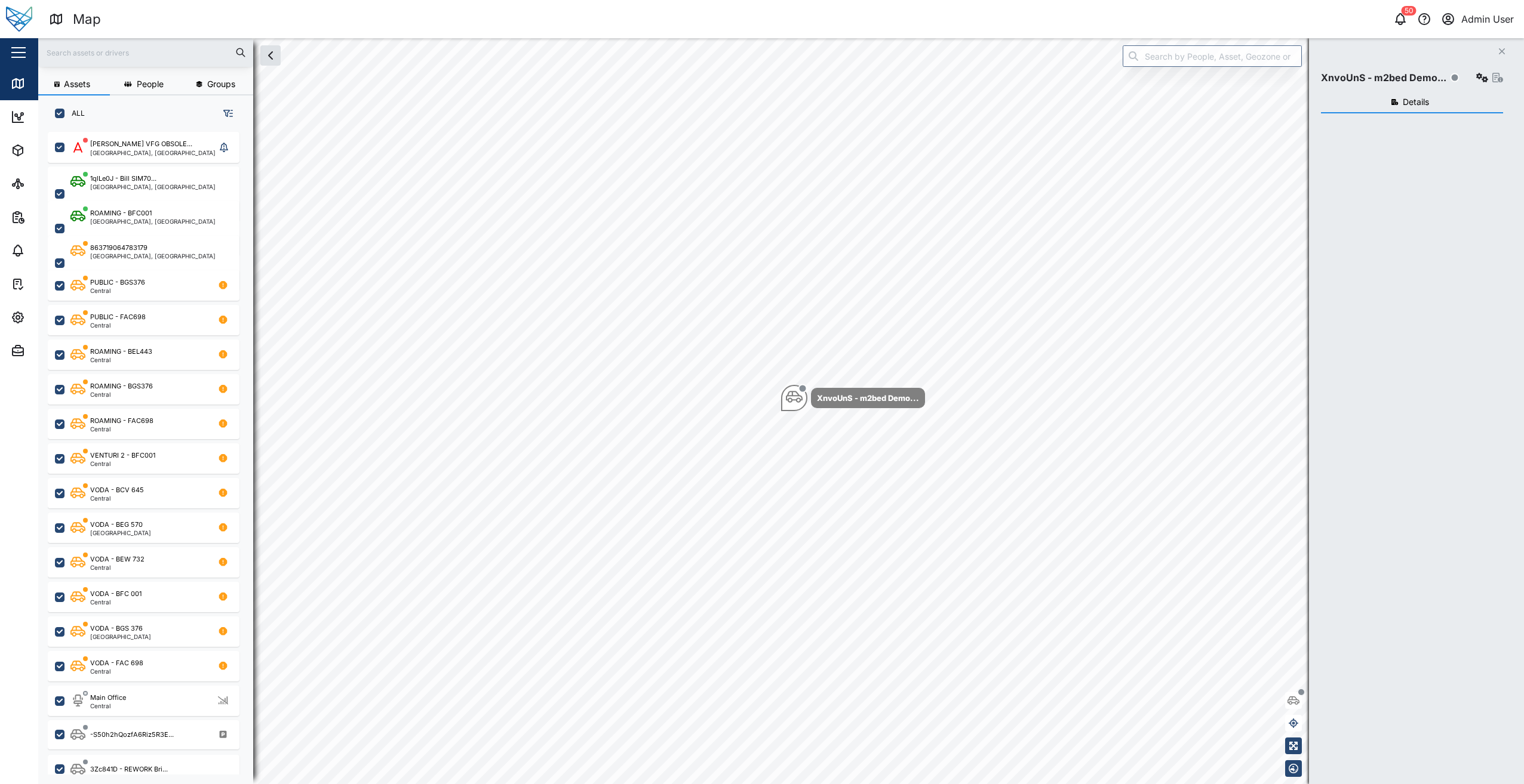
checkbox input "true"
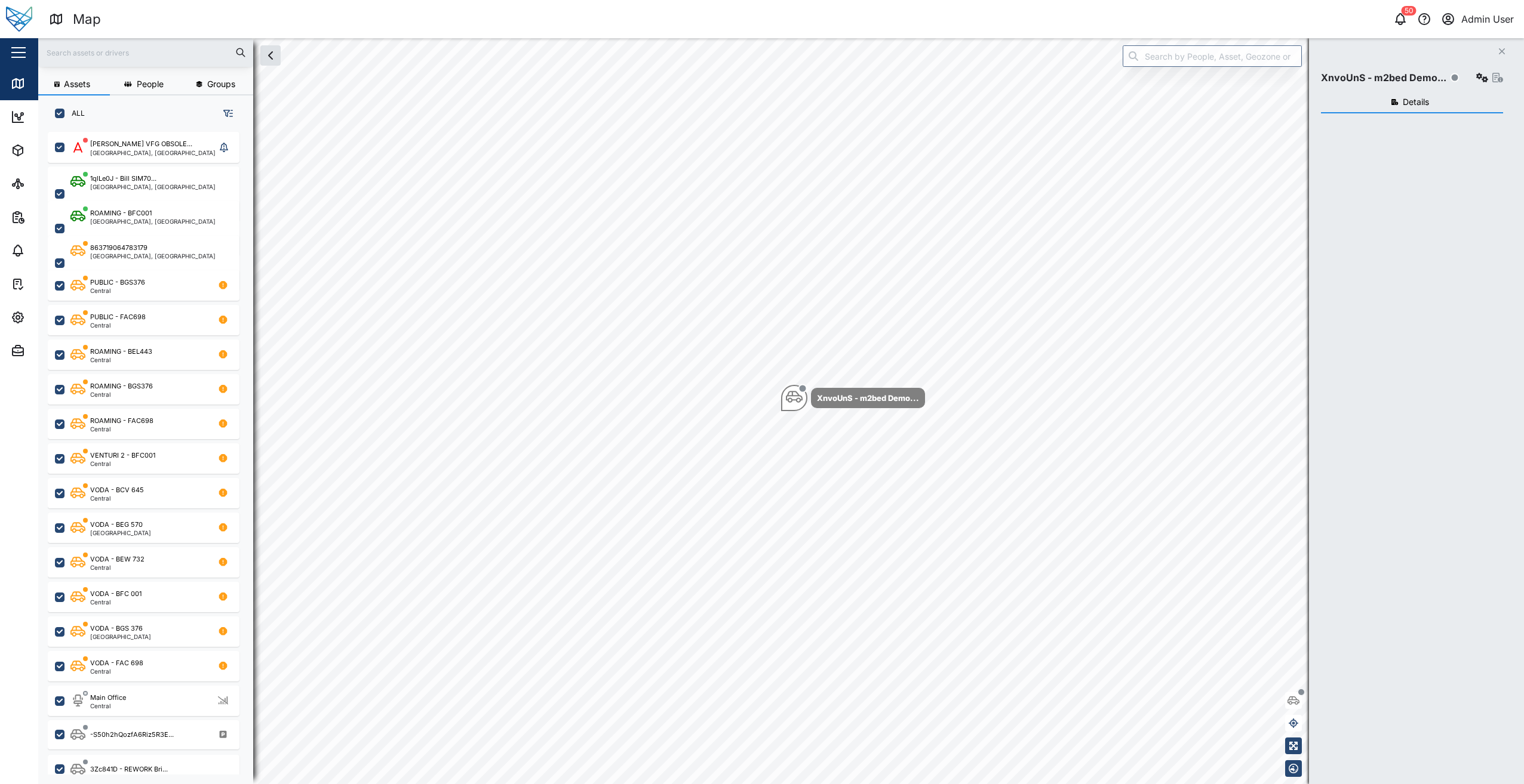
checkbox input "true"
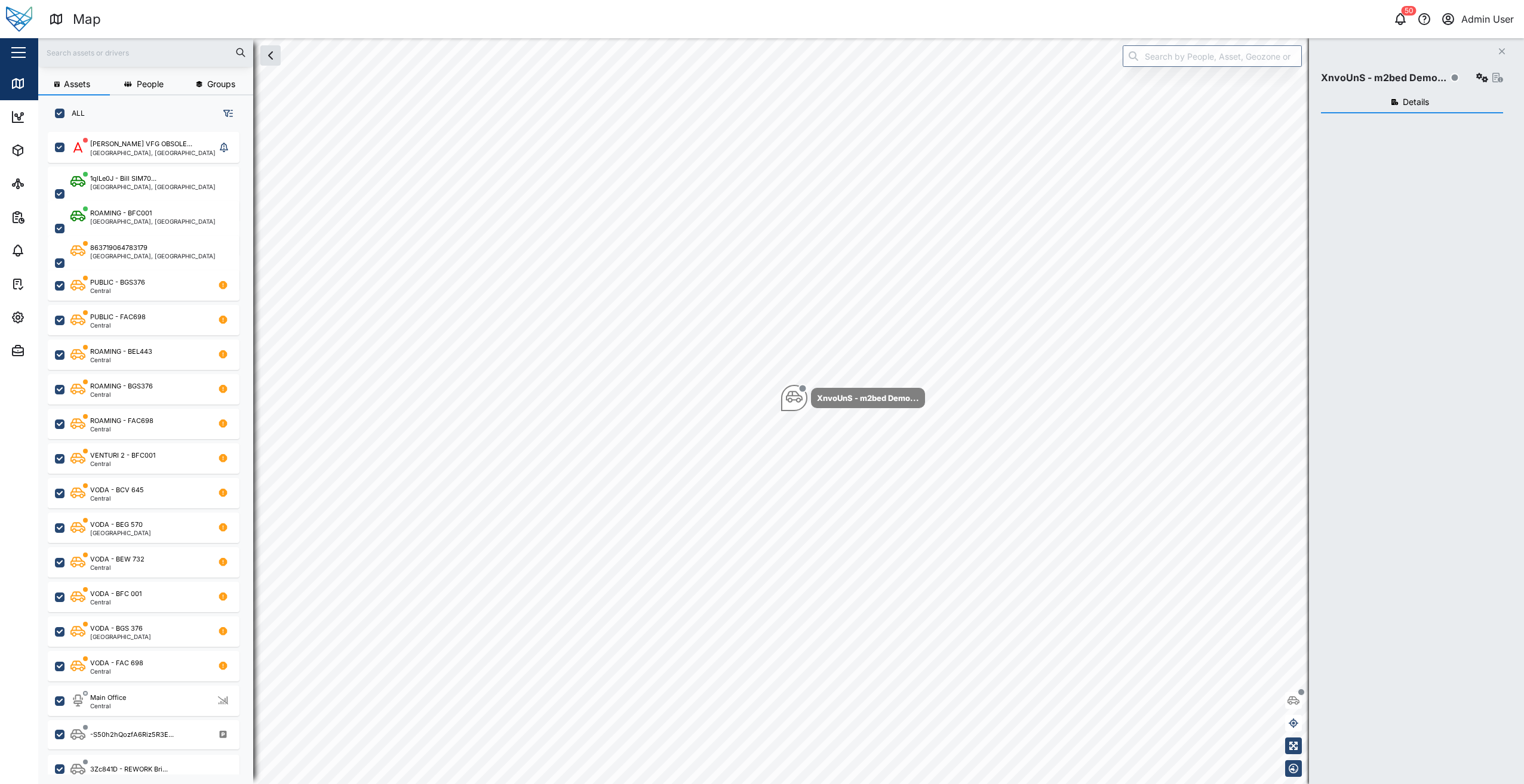
checkbox input "true"
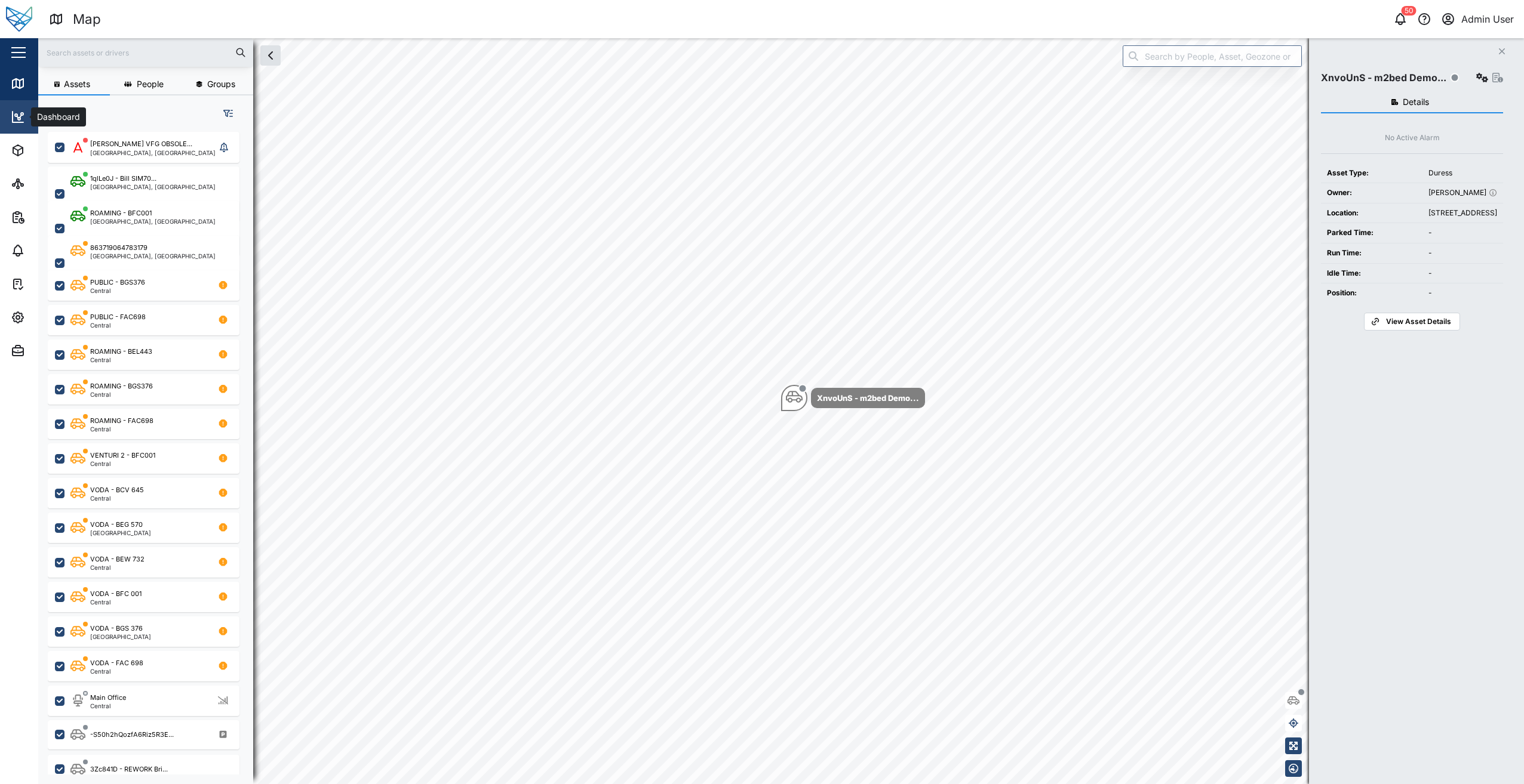
click at [20, 118] on icon at bounding box center [21, 116] width 2 height 3
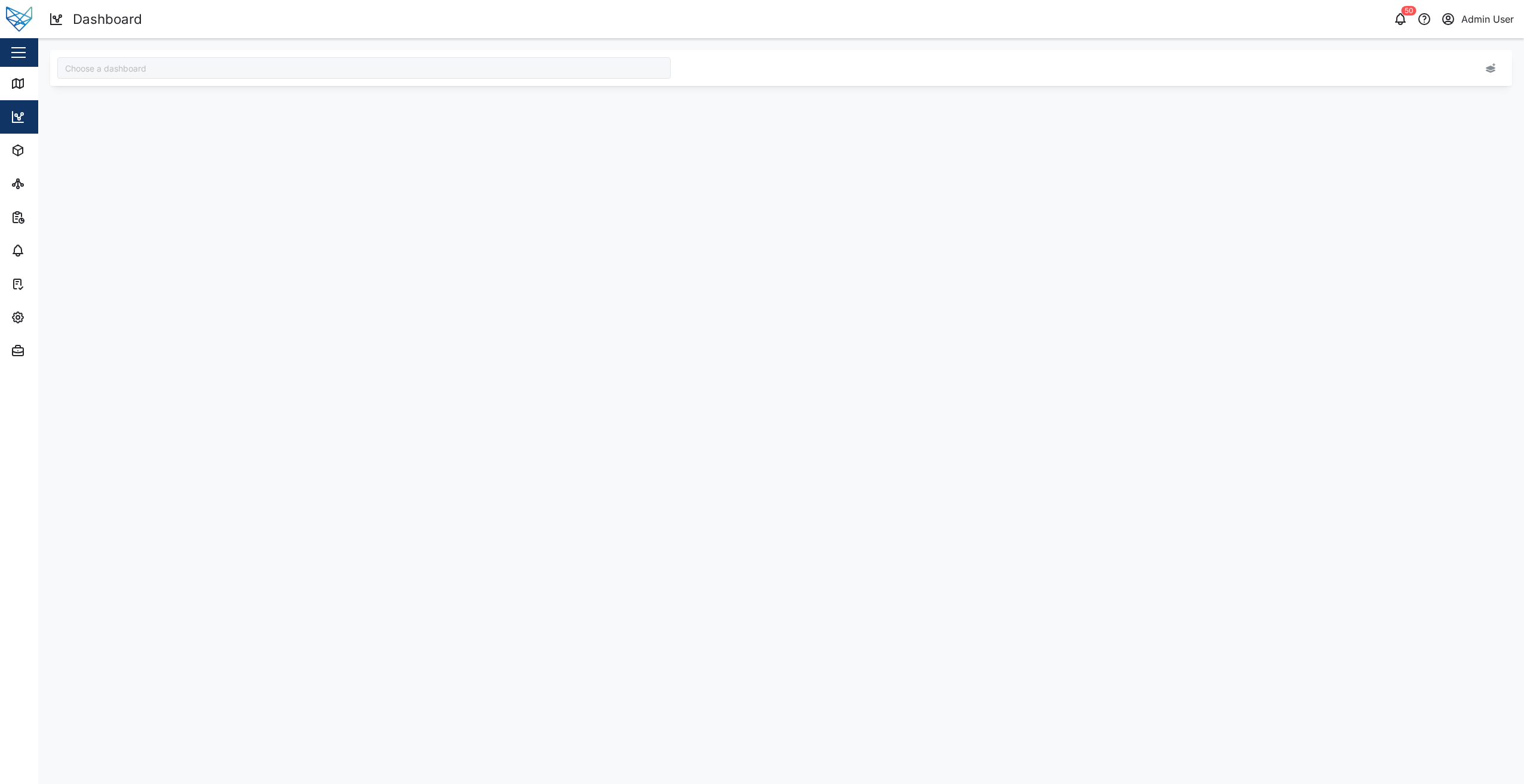
type input "[GEOGRAPHIC_DATA]"
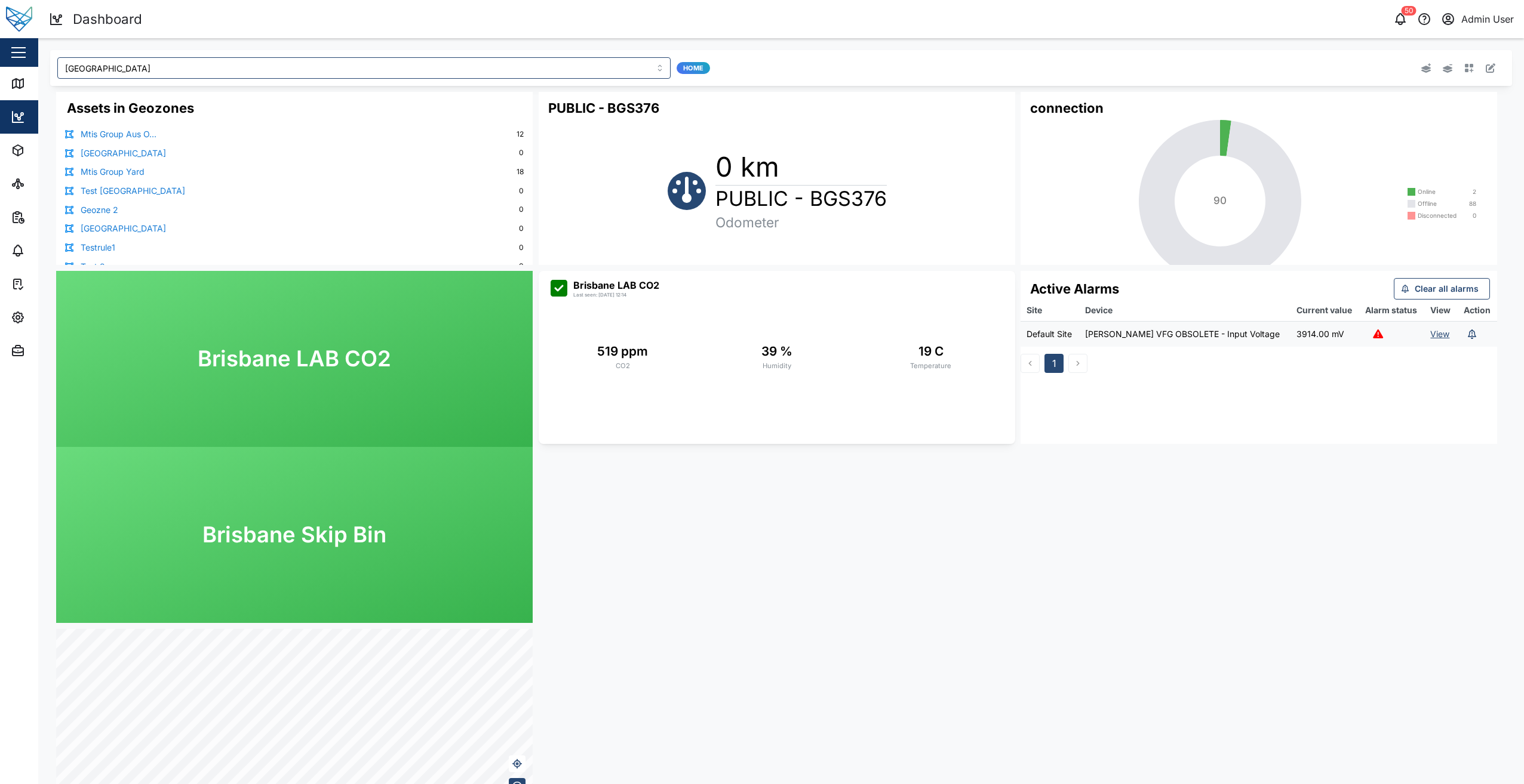
click at [123, 170] on link "Mtis Group Yard" at bounding box center [112, 172] width 64 height 13
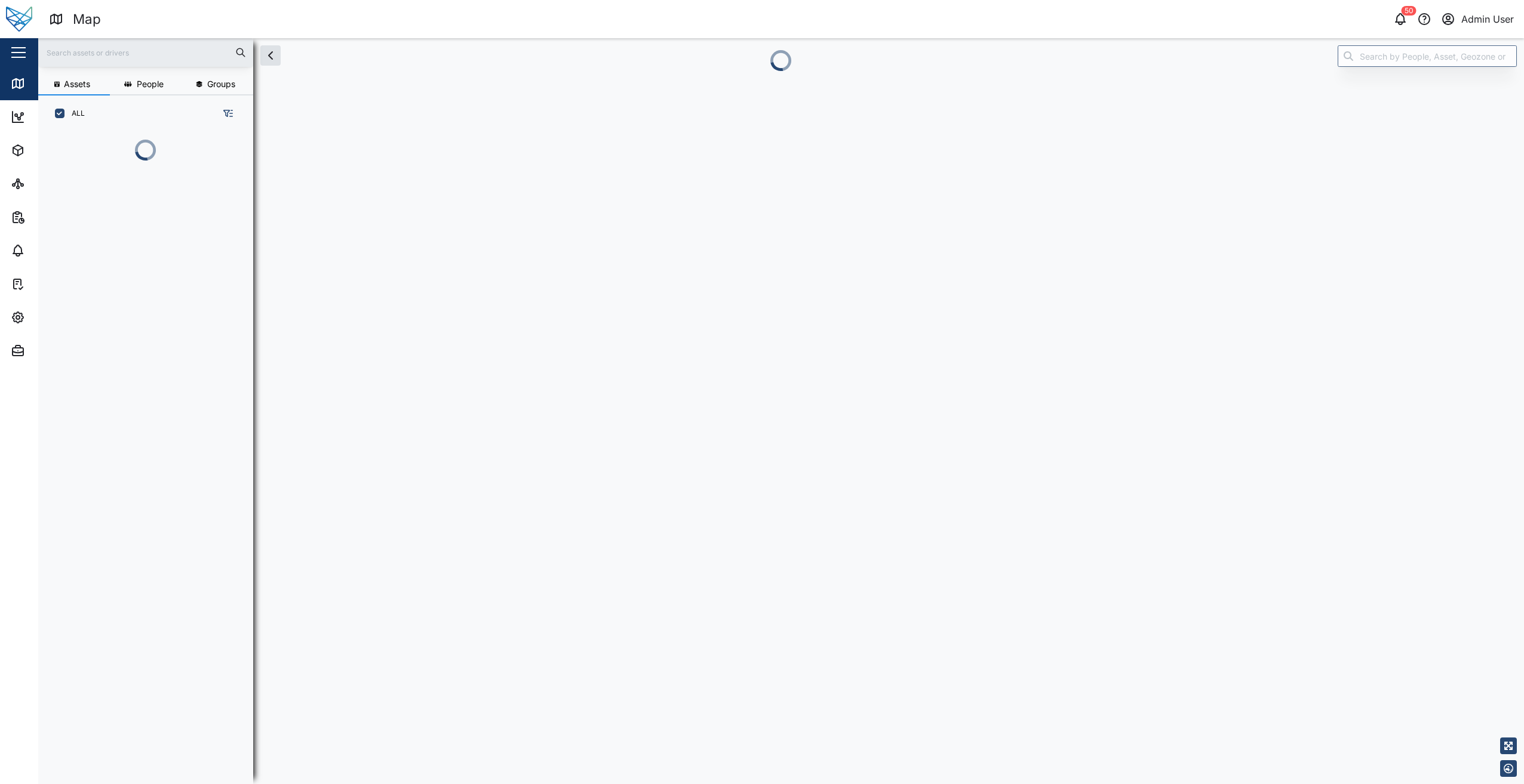
scroll to position [638, 187]
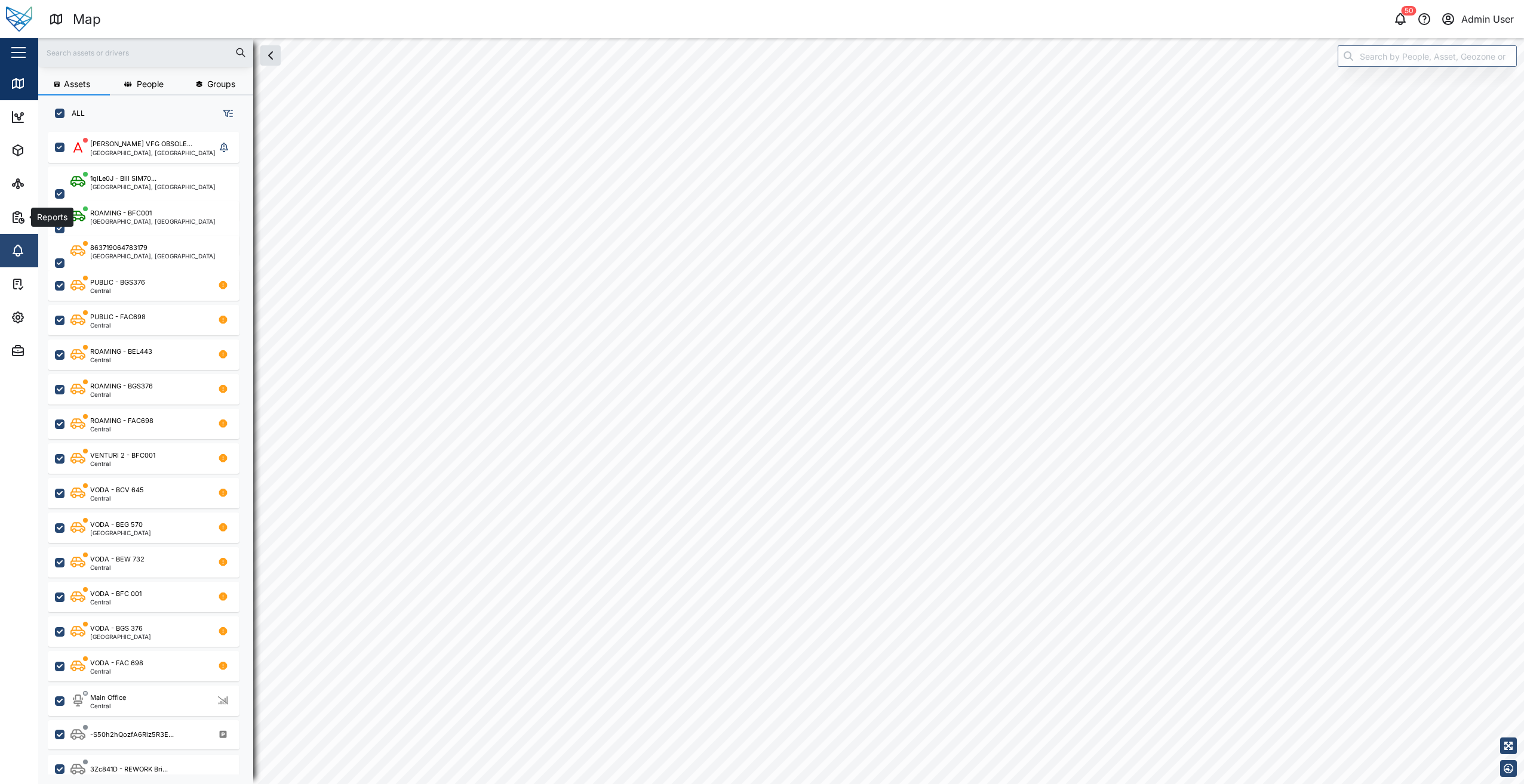
click at [22, 251] on icon at bounding box center [17, 250] width 9 height 9
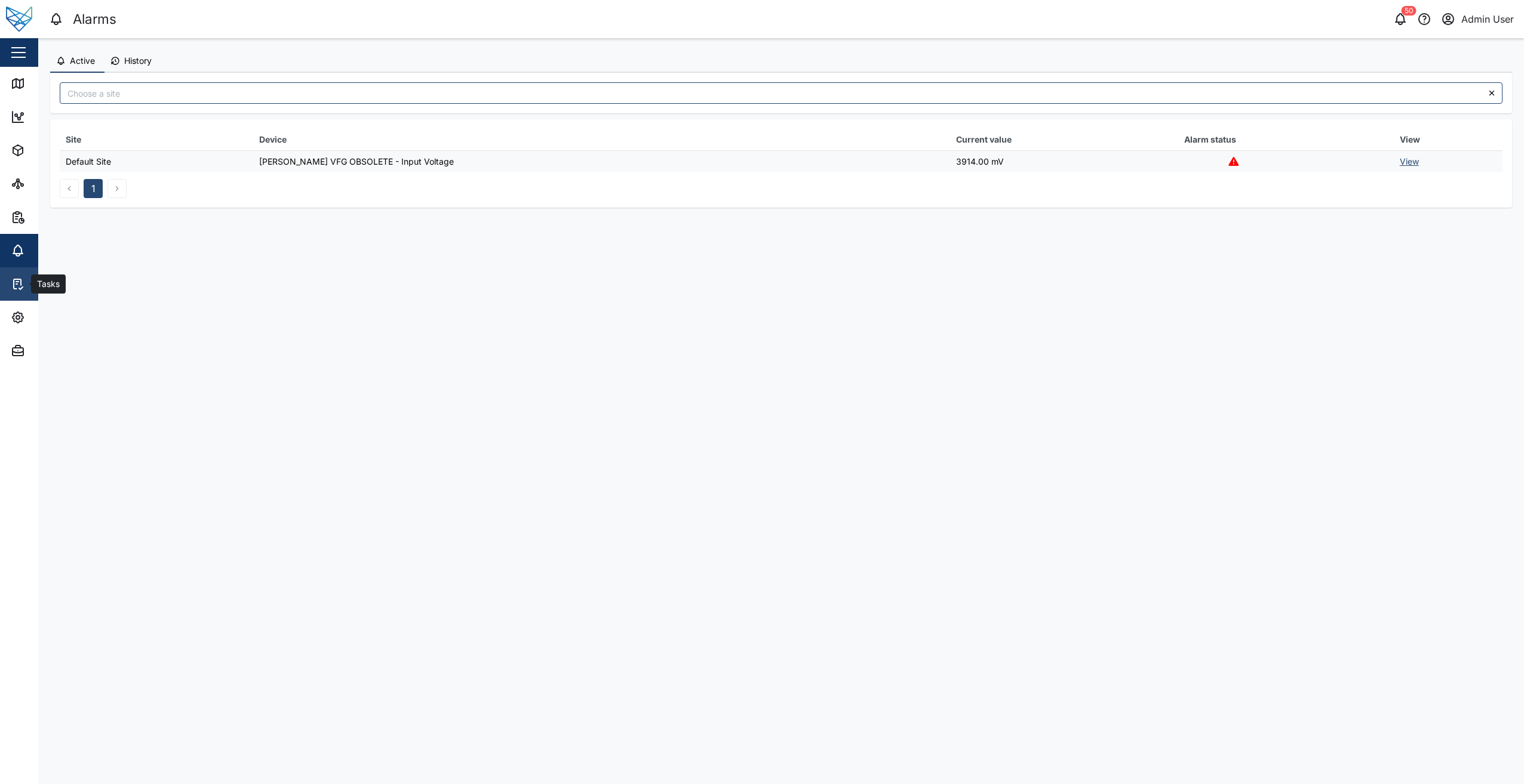
click at [16, 287] on icon at bounding box center [18, 284] width 14 height 14
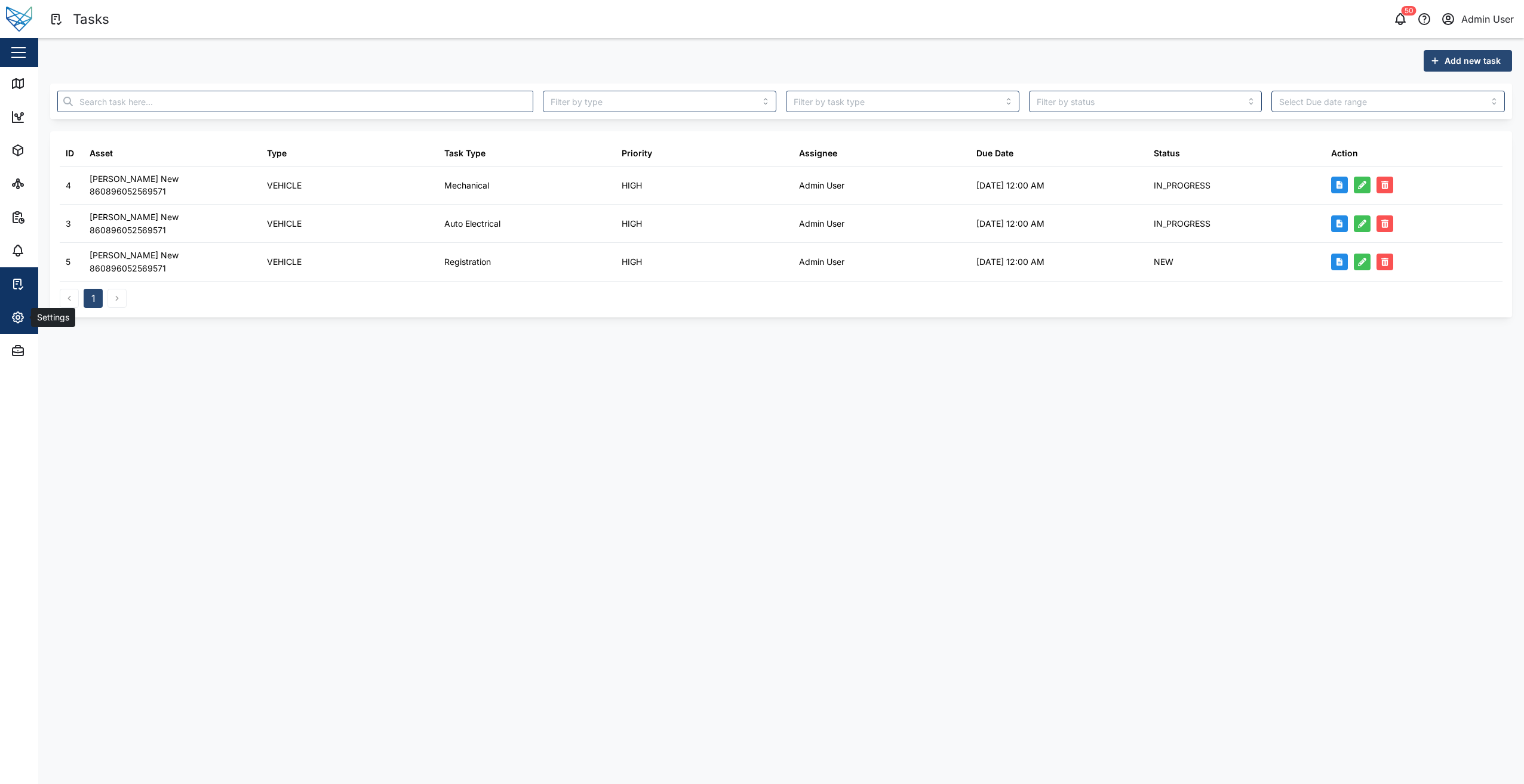
click at [35, 317] on div "Settings" at bounding box center [51, 317] width 42 height 13
click at [411, 434] on main "Add new task ID Asset Type Task Type Priority Assignee Due Date Status Action 4…" at bounding box center [781, 412] width 1485 height 746
click at [0, 310] on html "Tasks 50 Admin User Close Map Dashboard Assets ATS Camera Generator Personnel P…" at bounding box center [762, 392] width 1524 height 784
click at [3, 312] on button "Settings" at bounding box center [77, 317] width 155 height 34
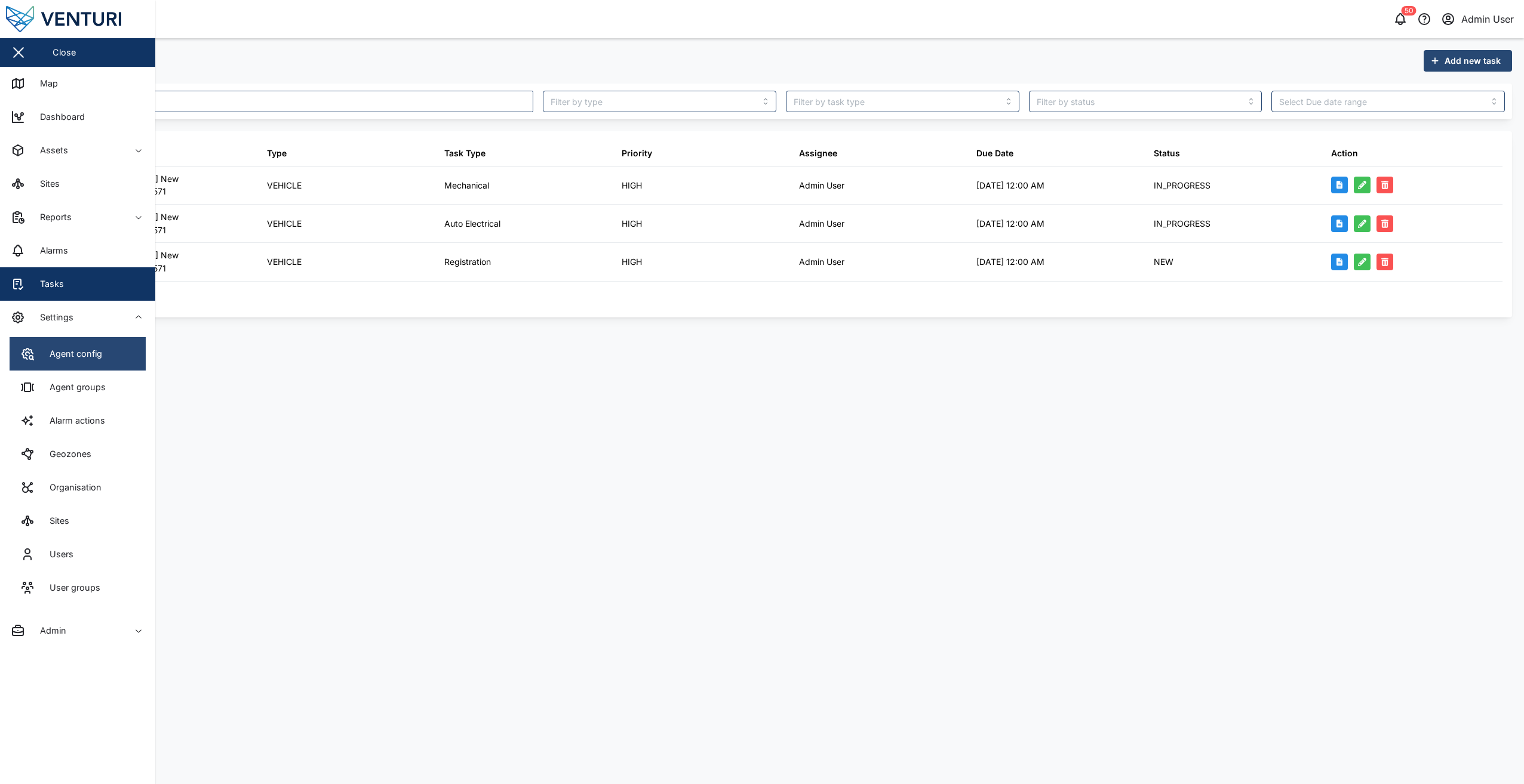
click at [96, 362] on link "Agent config" at bounding box center [77, 354] width 136 height 34
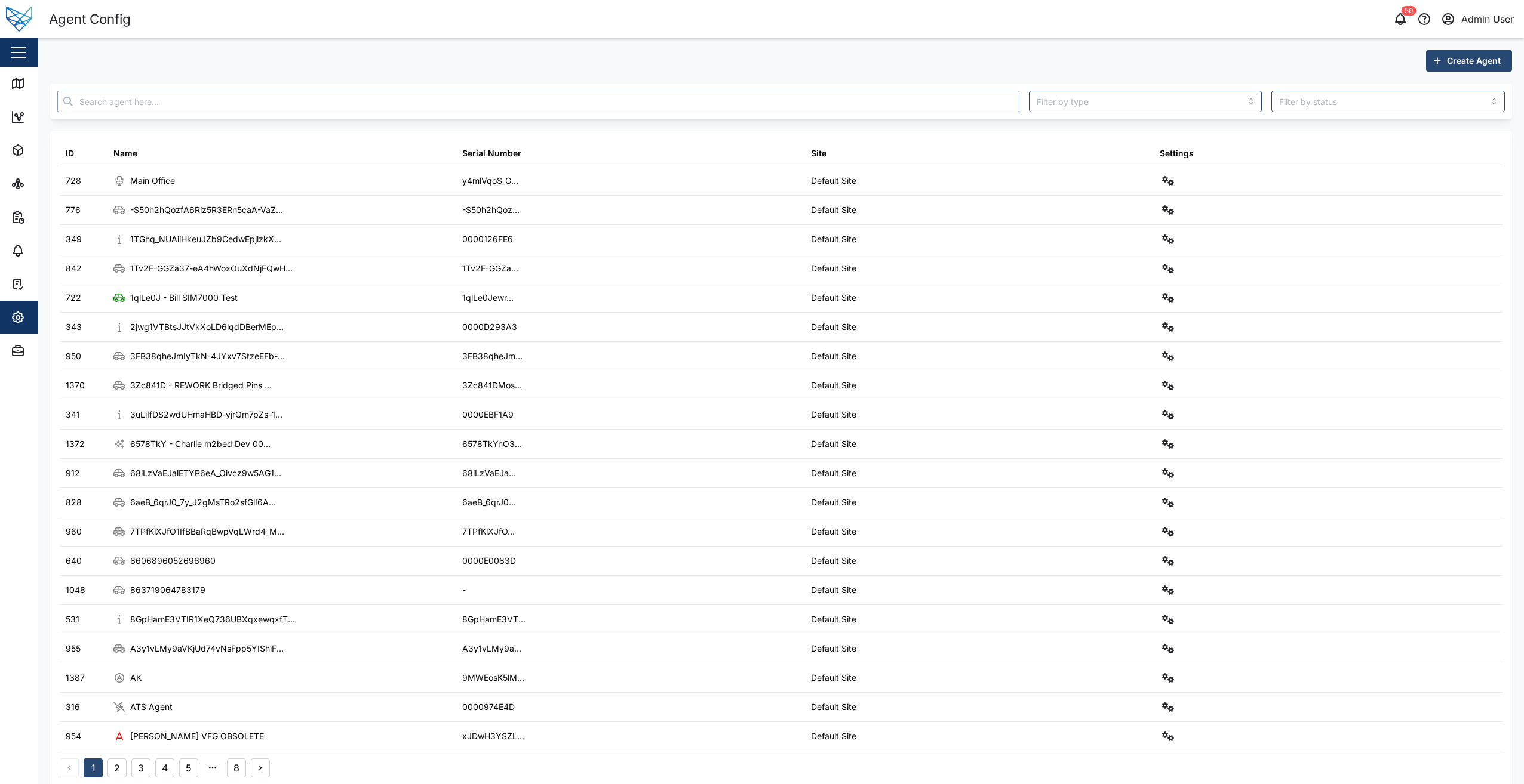
click at [193, 111] on input "text" at bounding box center [538, 101] width 962 height 21
